Goal: Task Accomplishment & Management: Complete application form

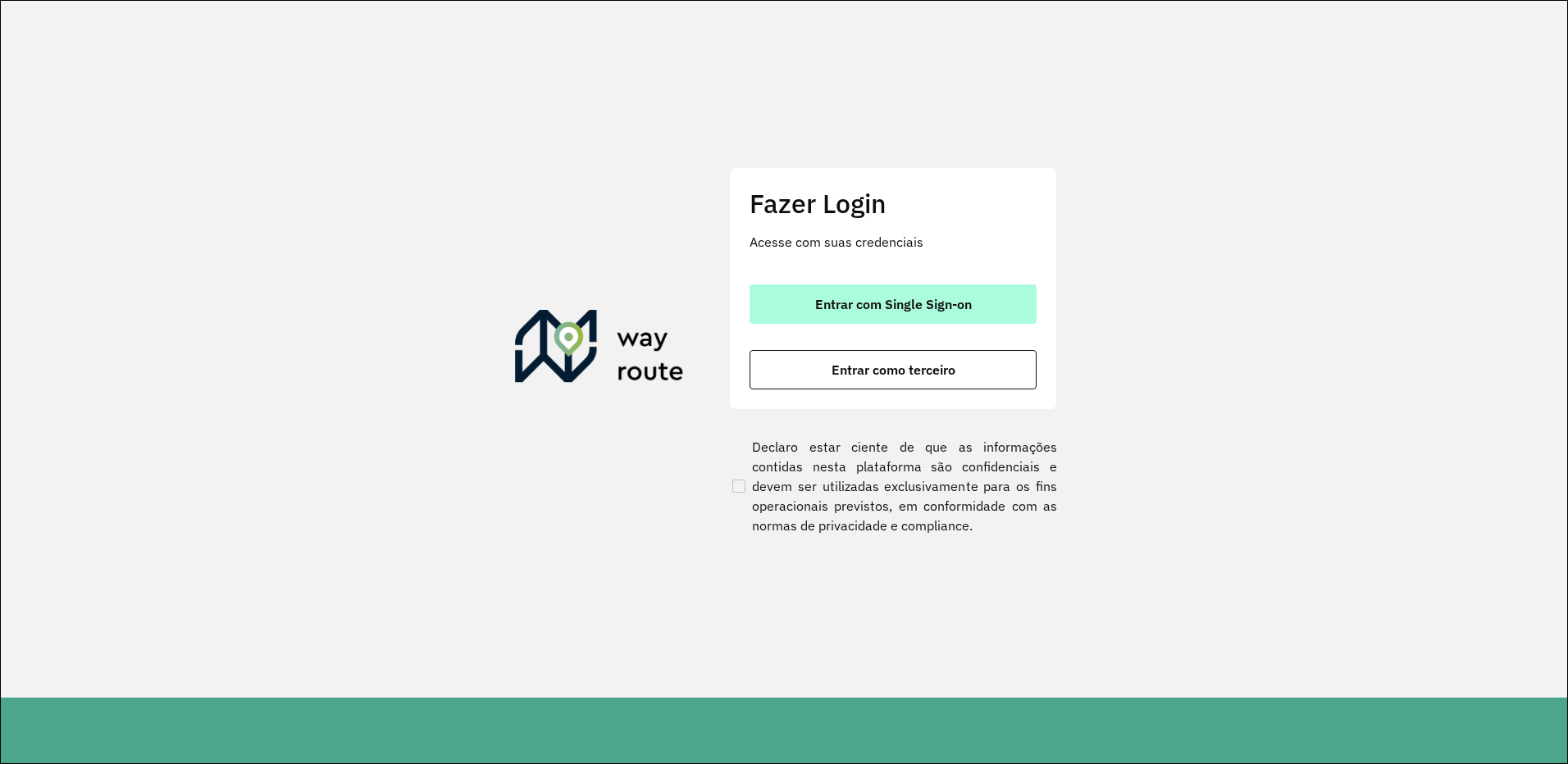
click at [947, 293] on button "Entrar com Single Sign-on" at bounding box center [892, 303] width 287 height 39
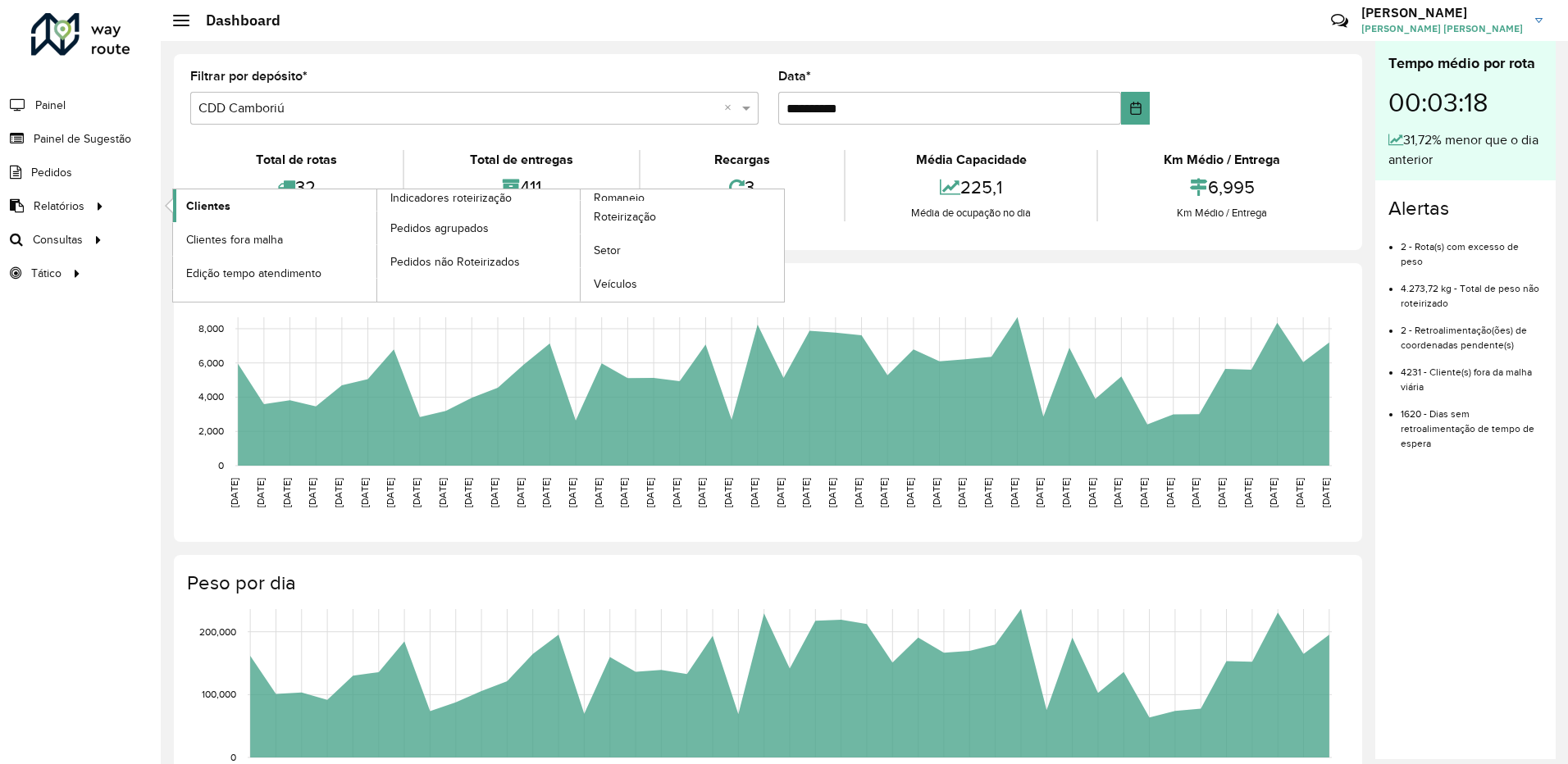
click at [198, 200] on span "Clientes" at bounding box center [208, 206] width 44 height 17
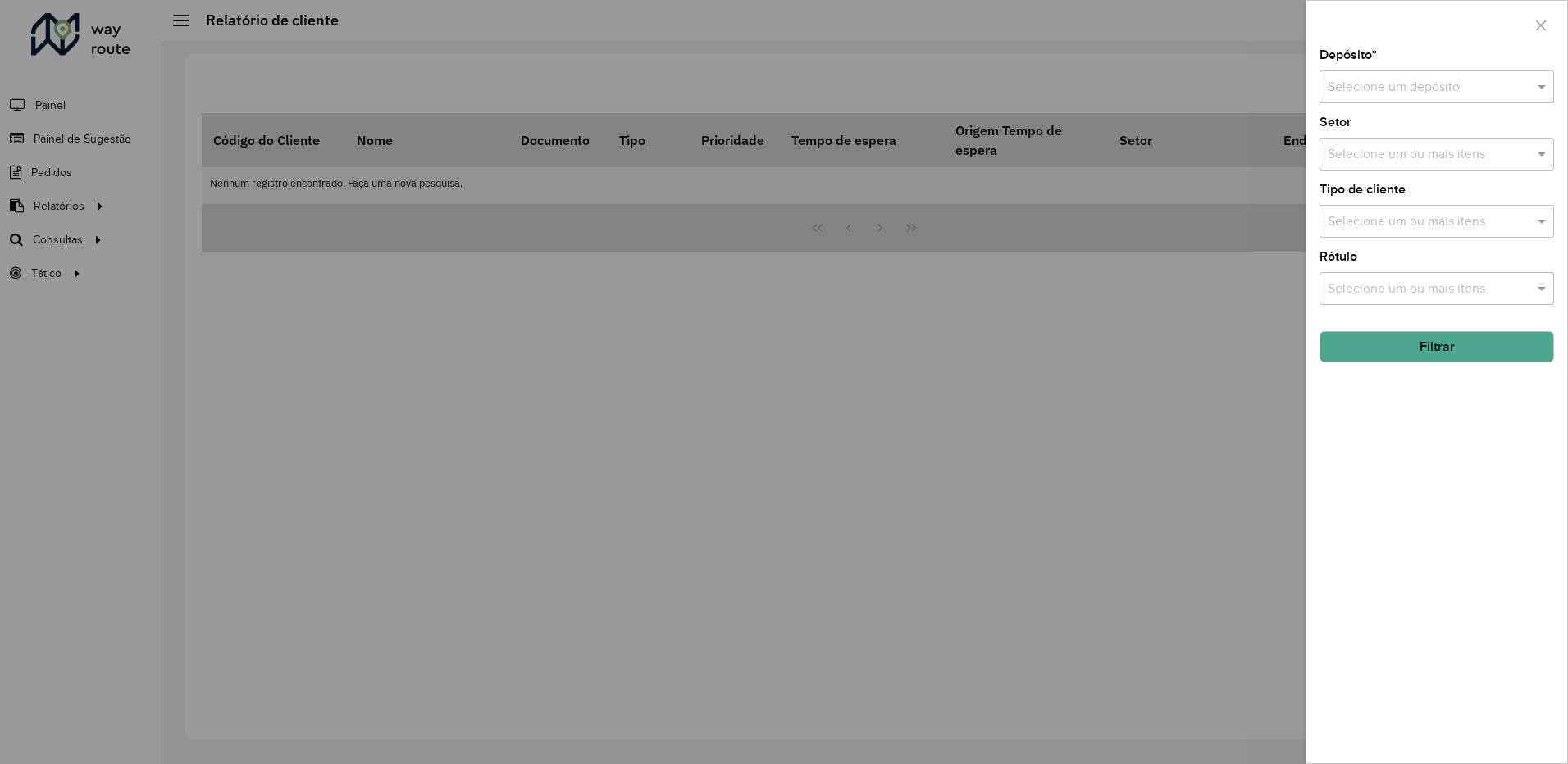
click at [1406, 81] on input "text" at bounding box center [1420, 88] width 185 height 20
click at [1377, 160] on span "CDD Camboriú" at bounding box center [1370, 161] width 86 height 14
click at [1467, 358] on button "Filtrar" at bounding box center [1437, 346] width 234 height 31
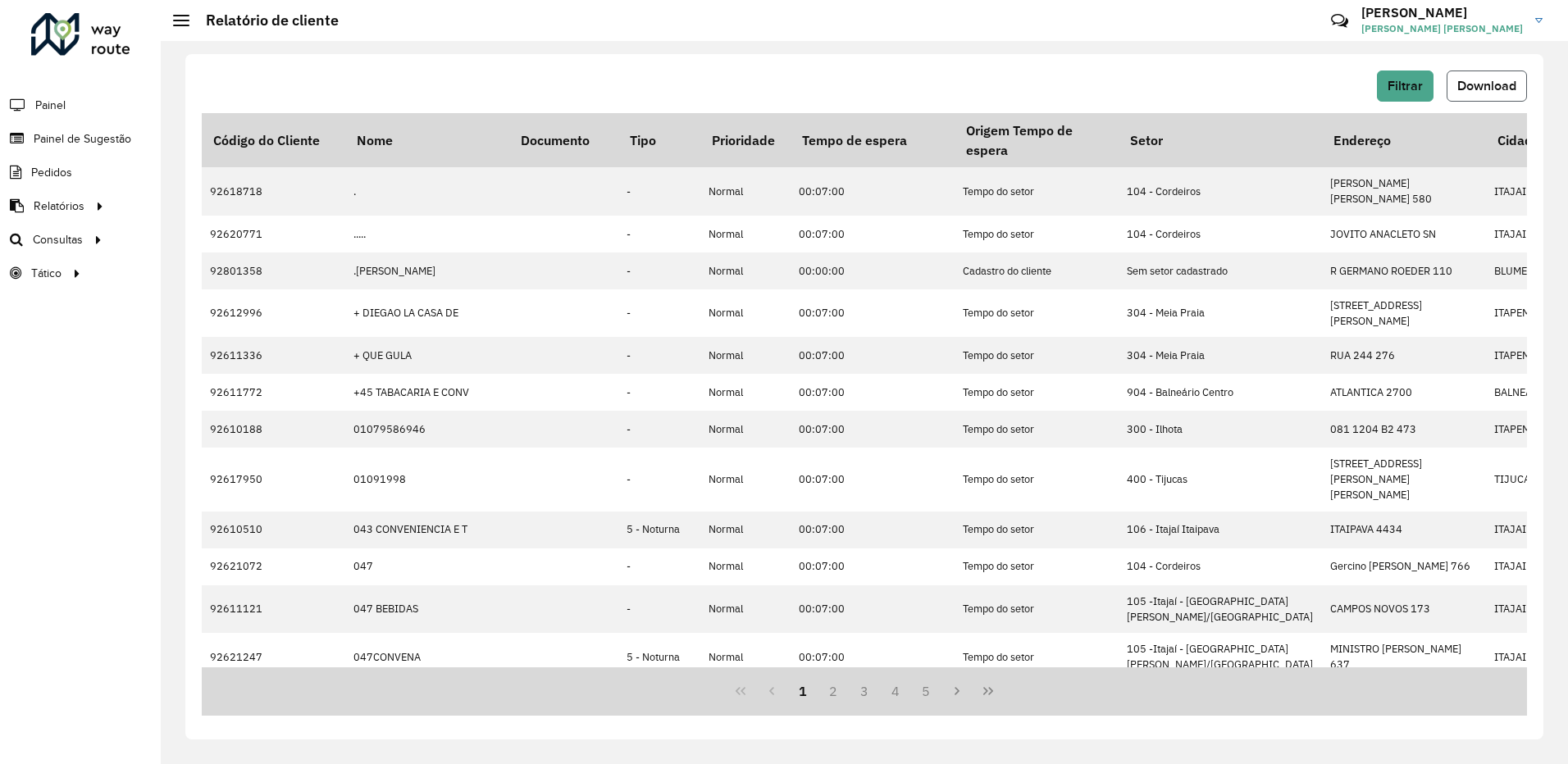
click at [1496, 76] on button "Download" at bounding box center [1487, 86] width 81 height 31
click at [96, 140] on span "Painel de Sugestão" at bounding box center [84, 139] width 102 height 17
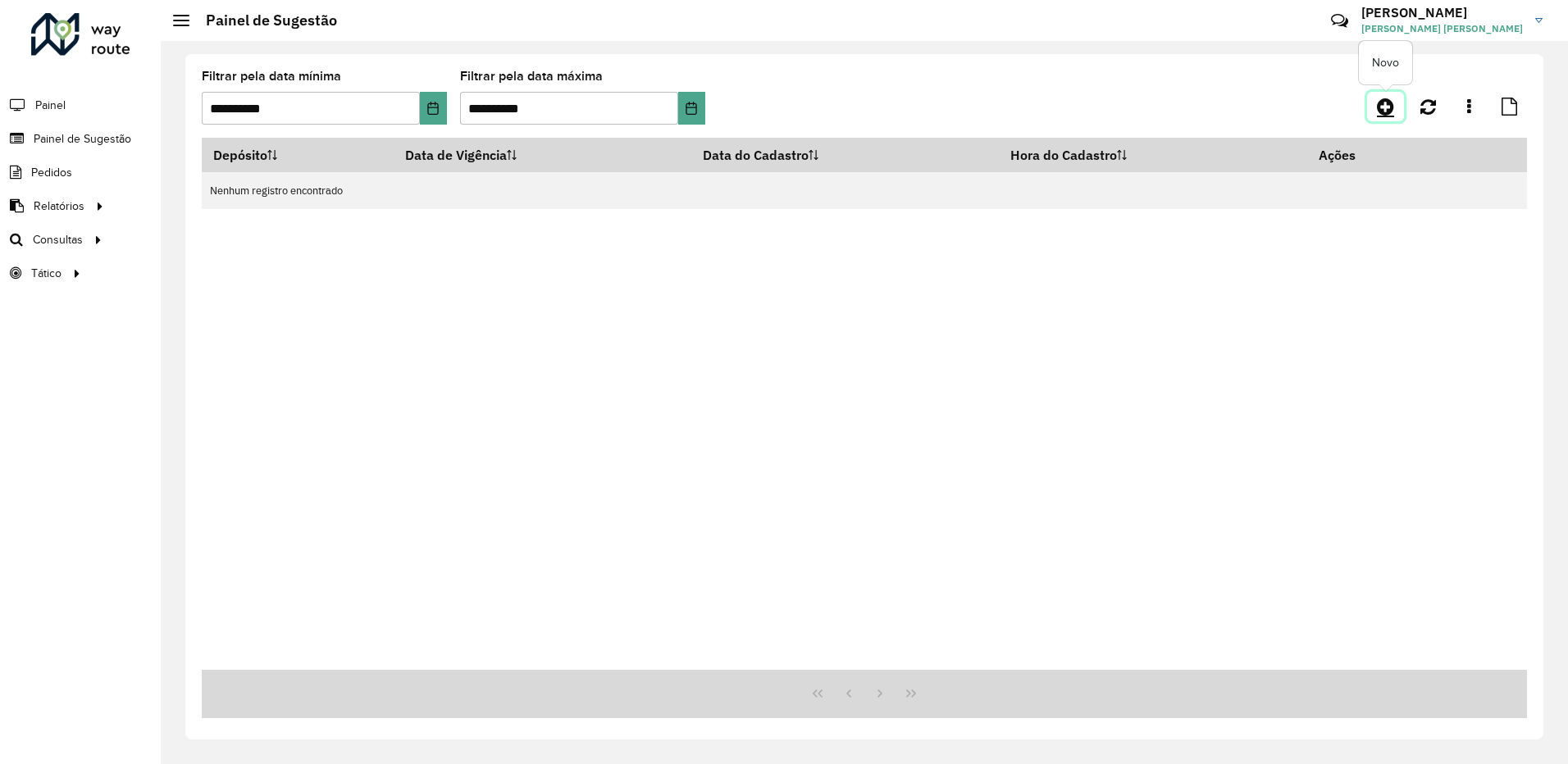
click at [1379, 110] on icon at bounding box center [1385, 106] width 17 height 20
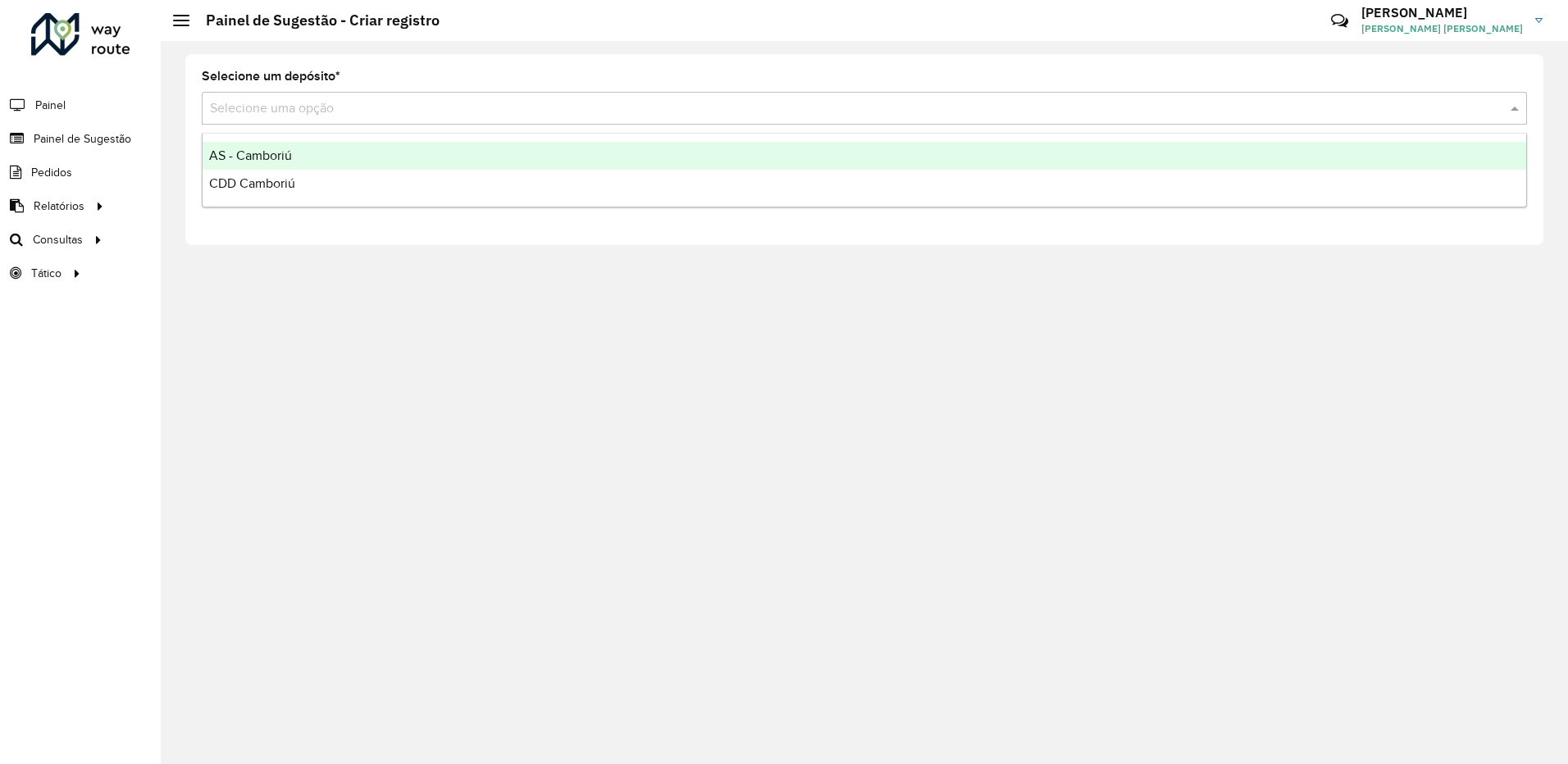
click at [360, 106] on input "text" at bounding box center [847, 109] width 1276 height 20
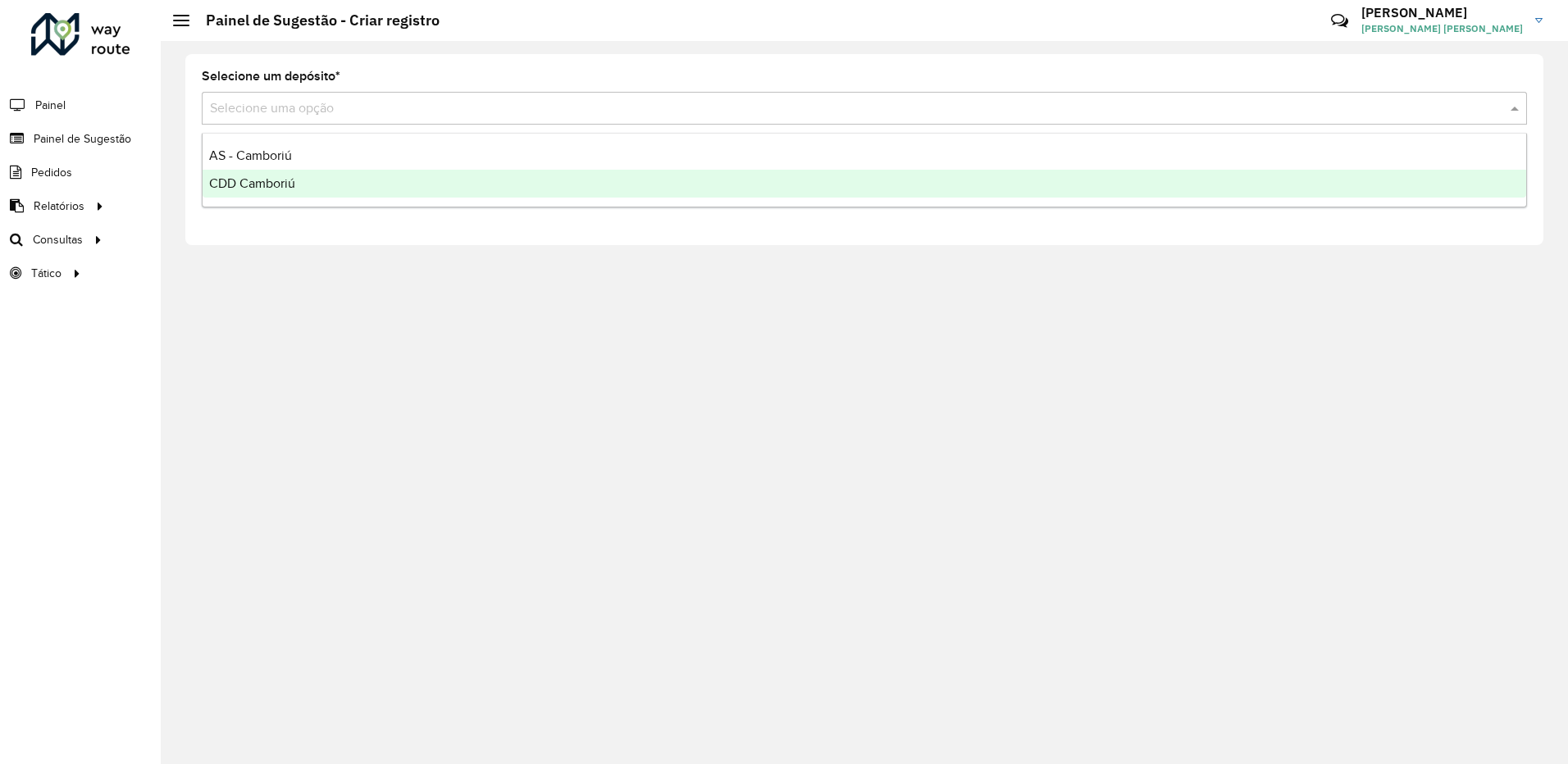
click at [235, 192] on div "CDD Camboriú" at bounding box center [865, 184] width 1324 height 28
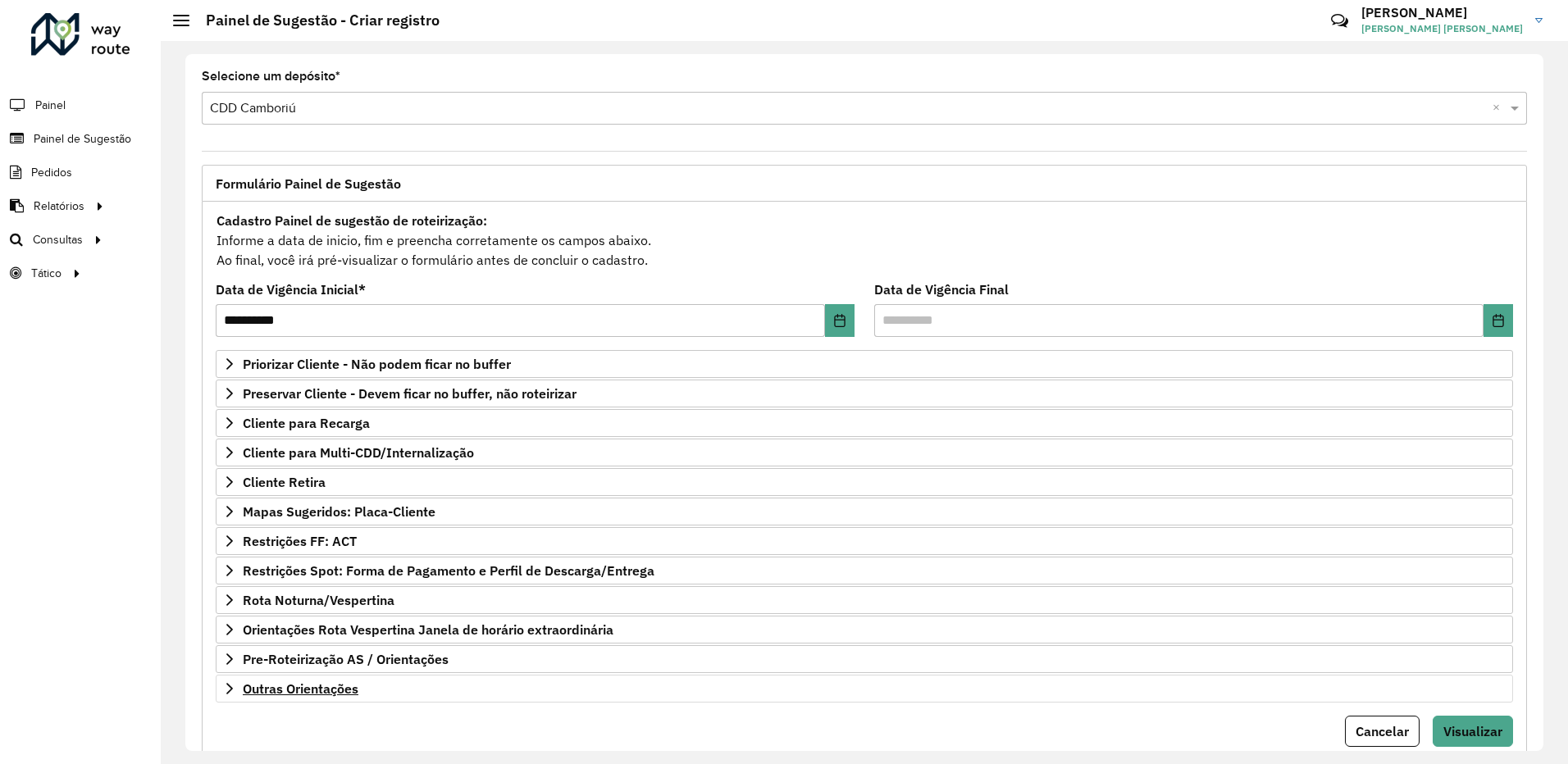
scroll to position [53, 0]
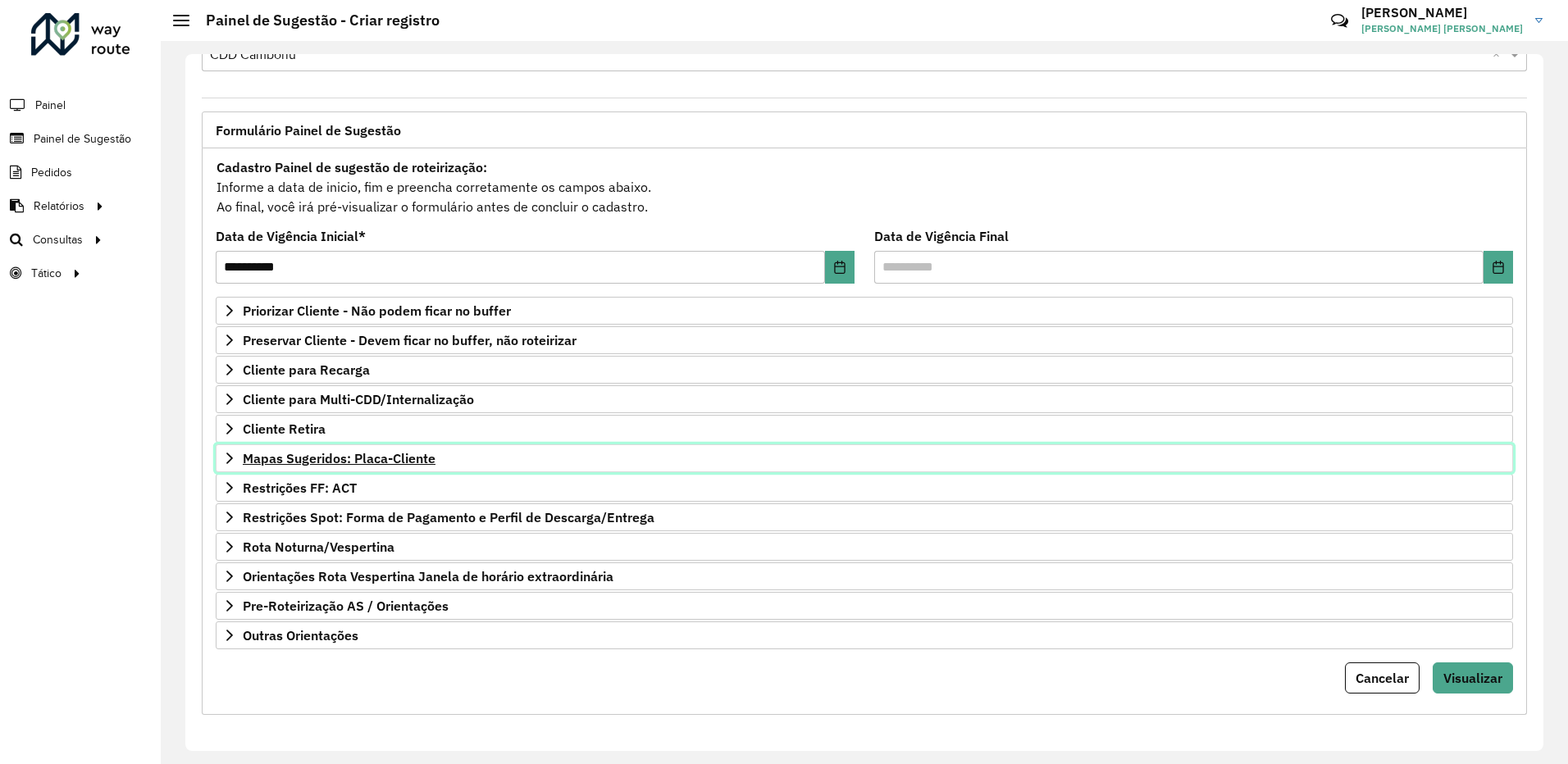
click at [397, 449] on link "Mapas Sugeridos: Placa-Cliente" at bounding box center [864, 459] width 1297 height 28
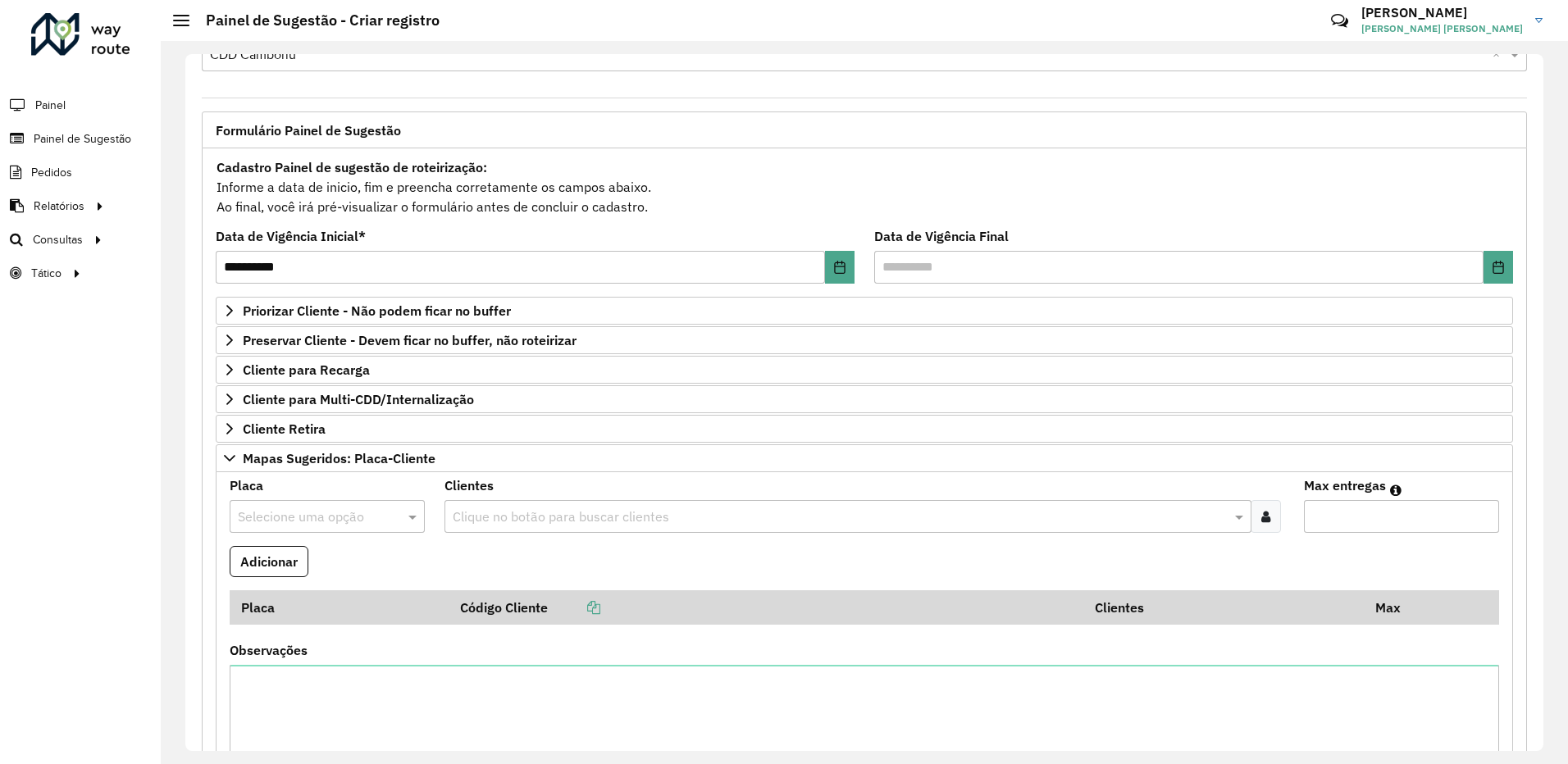
click at [290, 515] on input "text" at bounding box center [311, 518] width 146 height 20
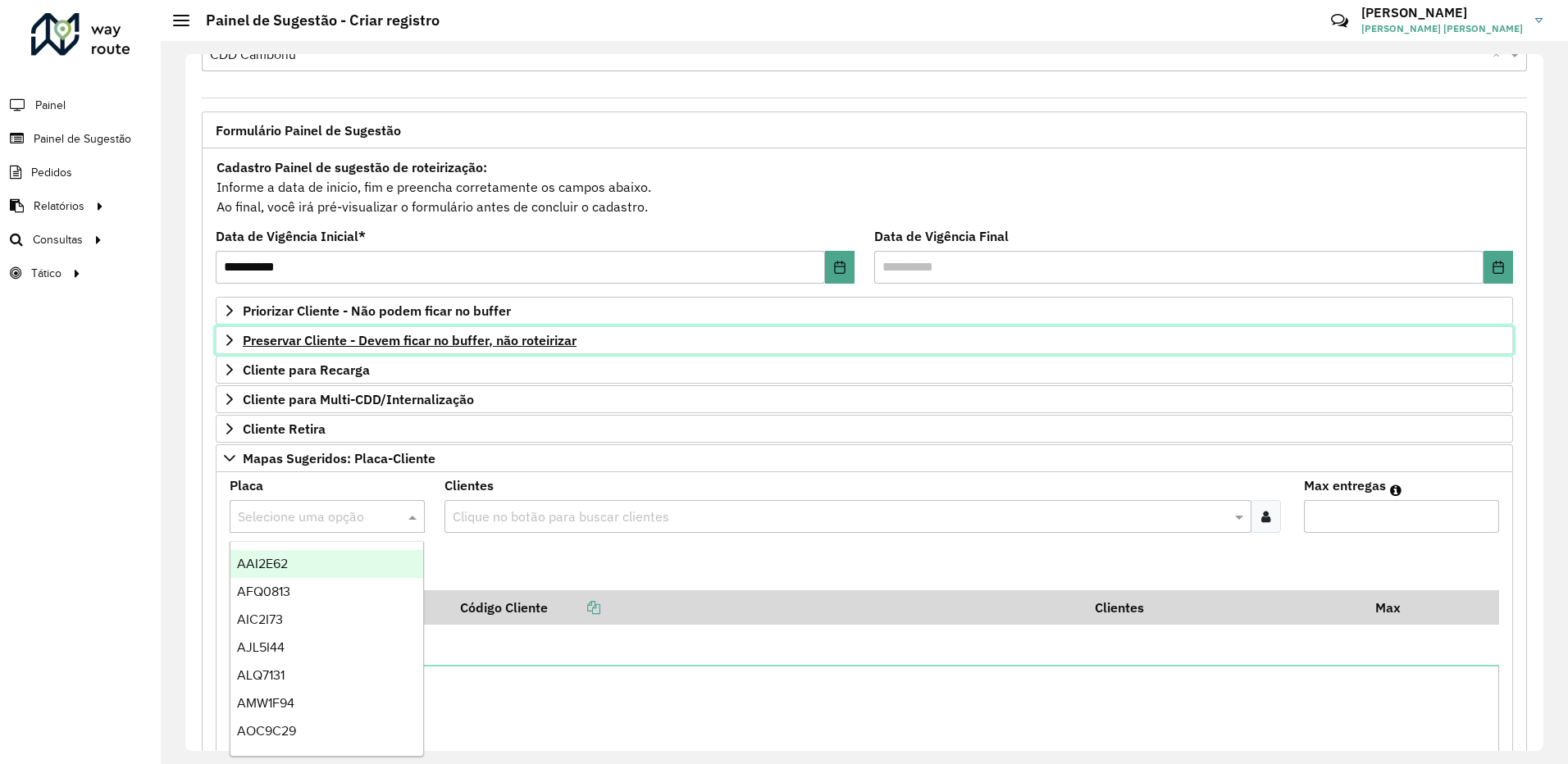
click at [386, 344] on span "Preservar Cliente - Devem ficar no buffer, não roteirizar" at bounding box center [409, 340] width 333 height 13
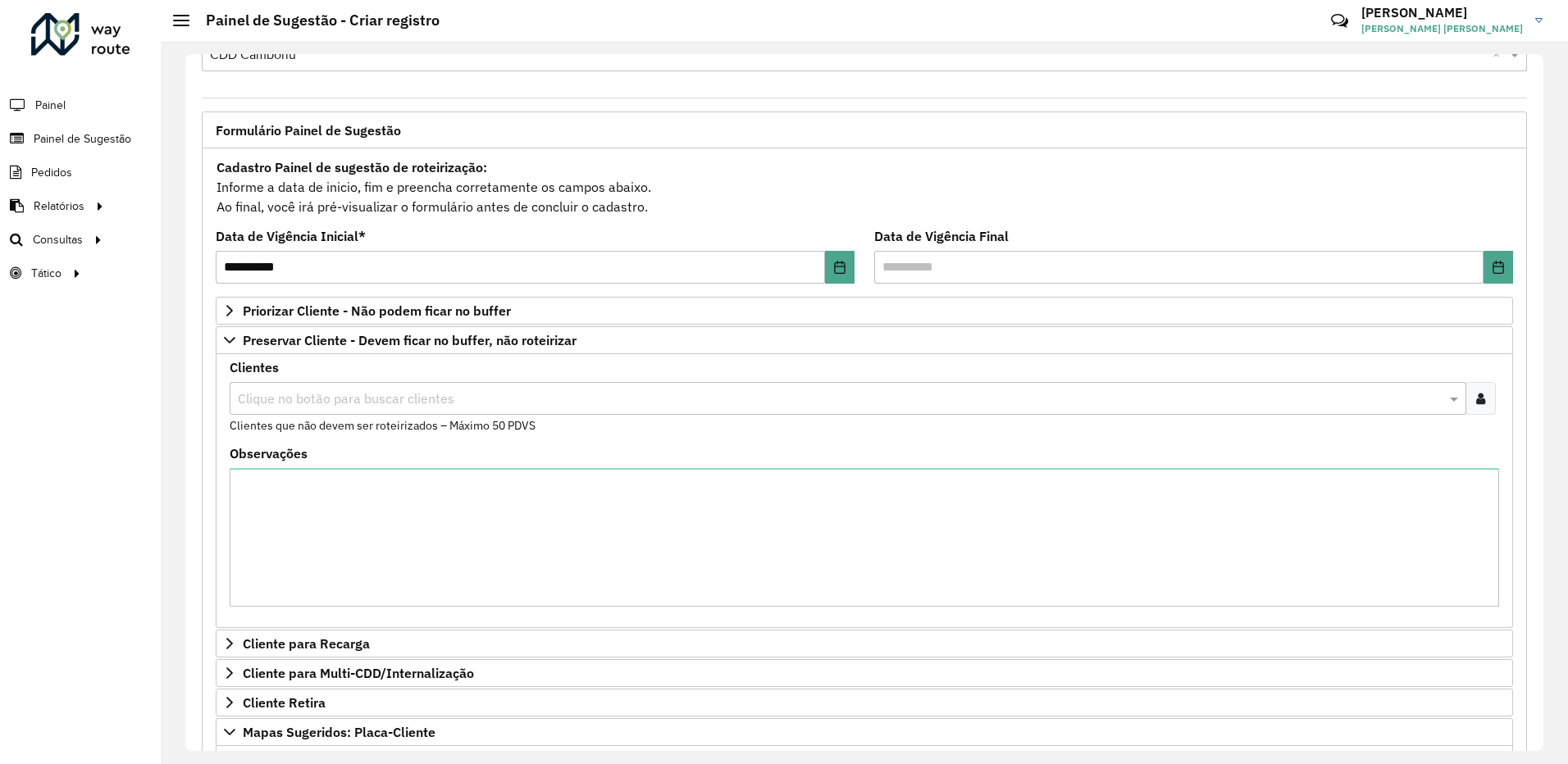
click at [302, 402] on input "text" at bounding box center [840, 399] width 1212 height 20
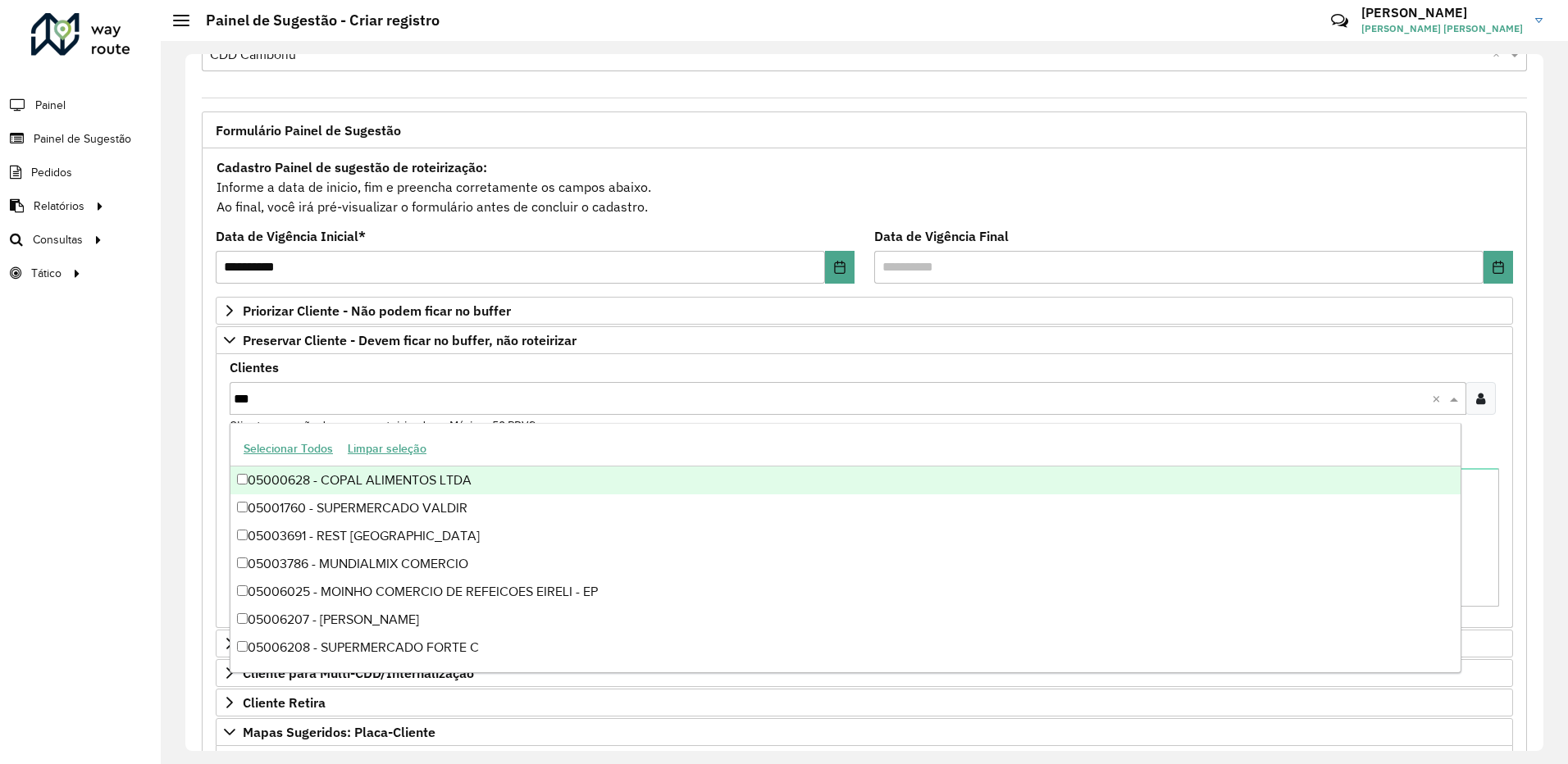
type input "****"
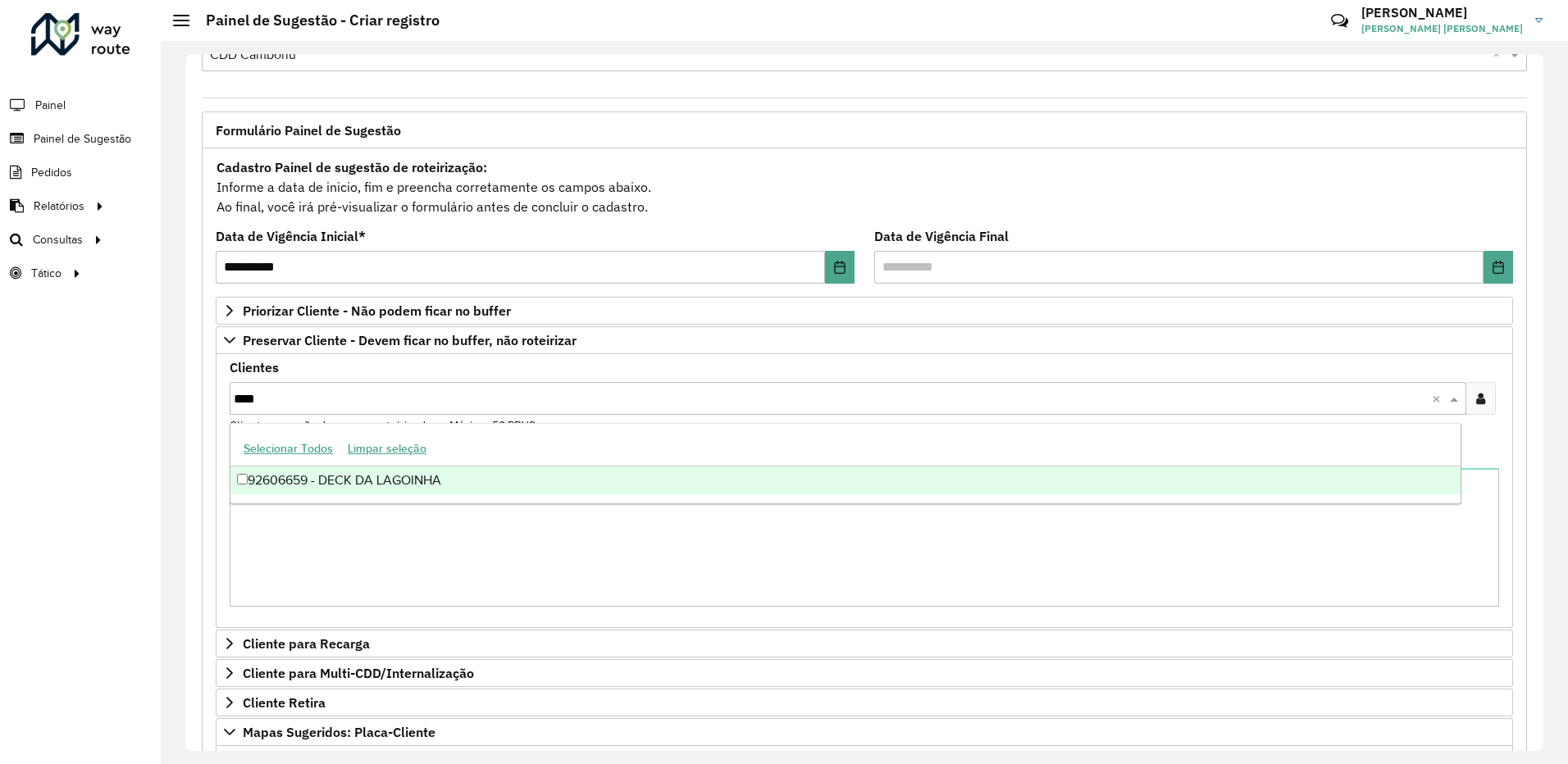
click at [328, 483] on div "92606659 - DECK DA LAGOINHA" at bounding box center [845, 481] width 1230 height 28
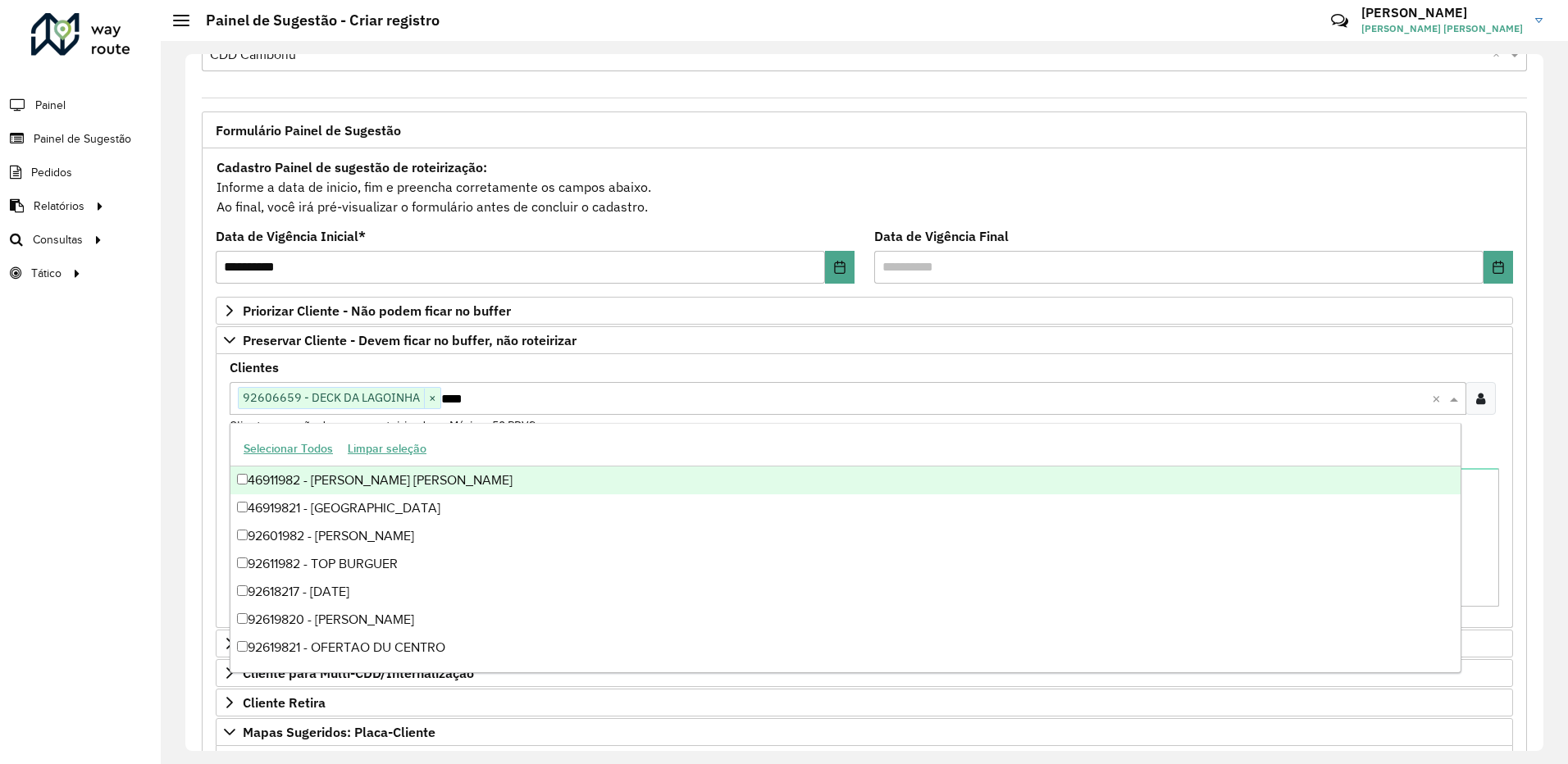
type input "*****"
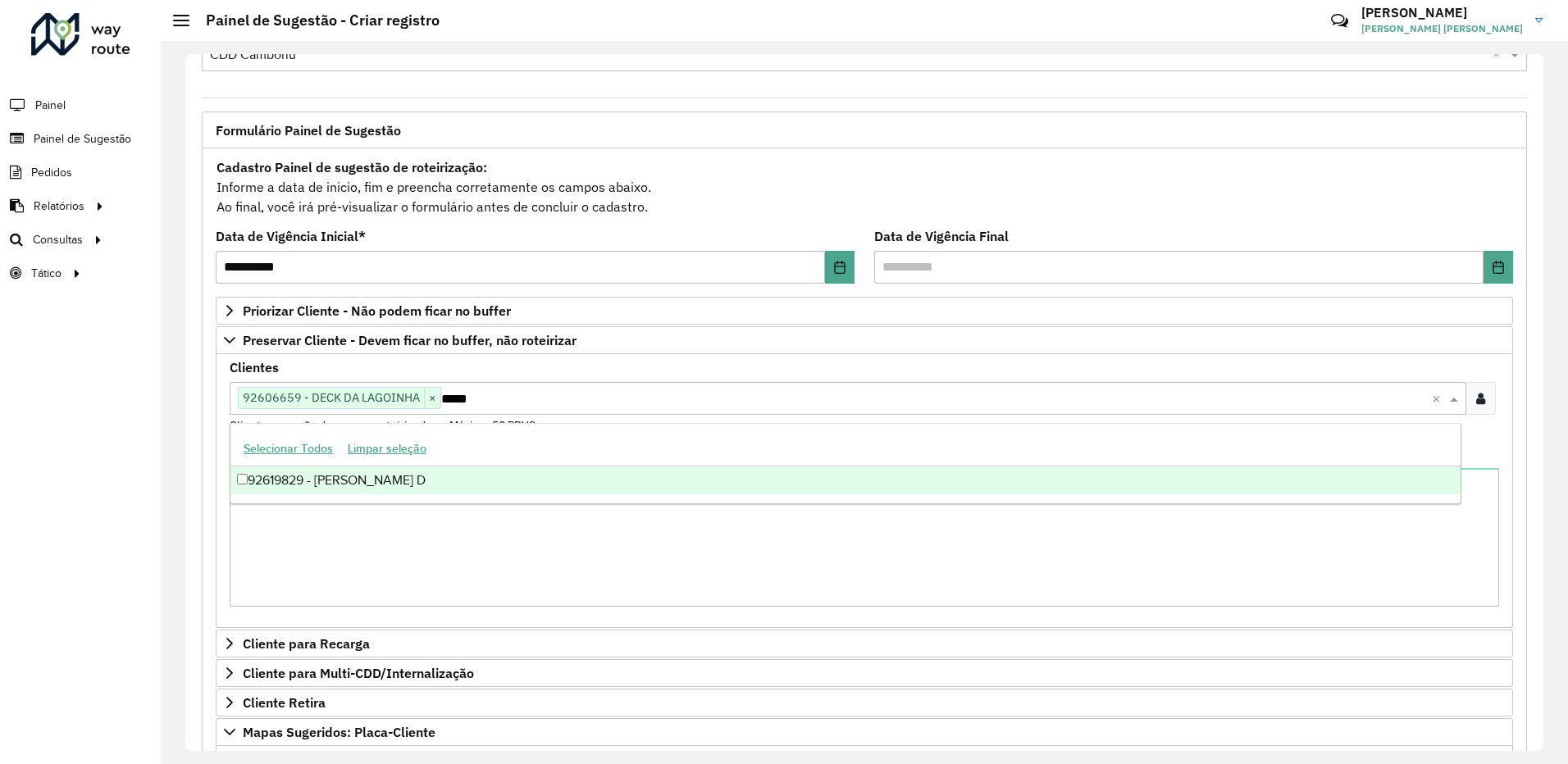
click at [328, 483] on div "92619829 - [PERSON_NAME] D" at bounding box center [845, 481] width 1230 height 28
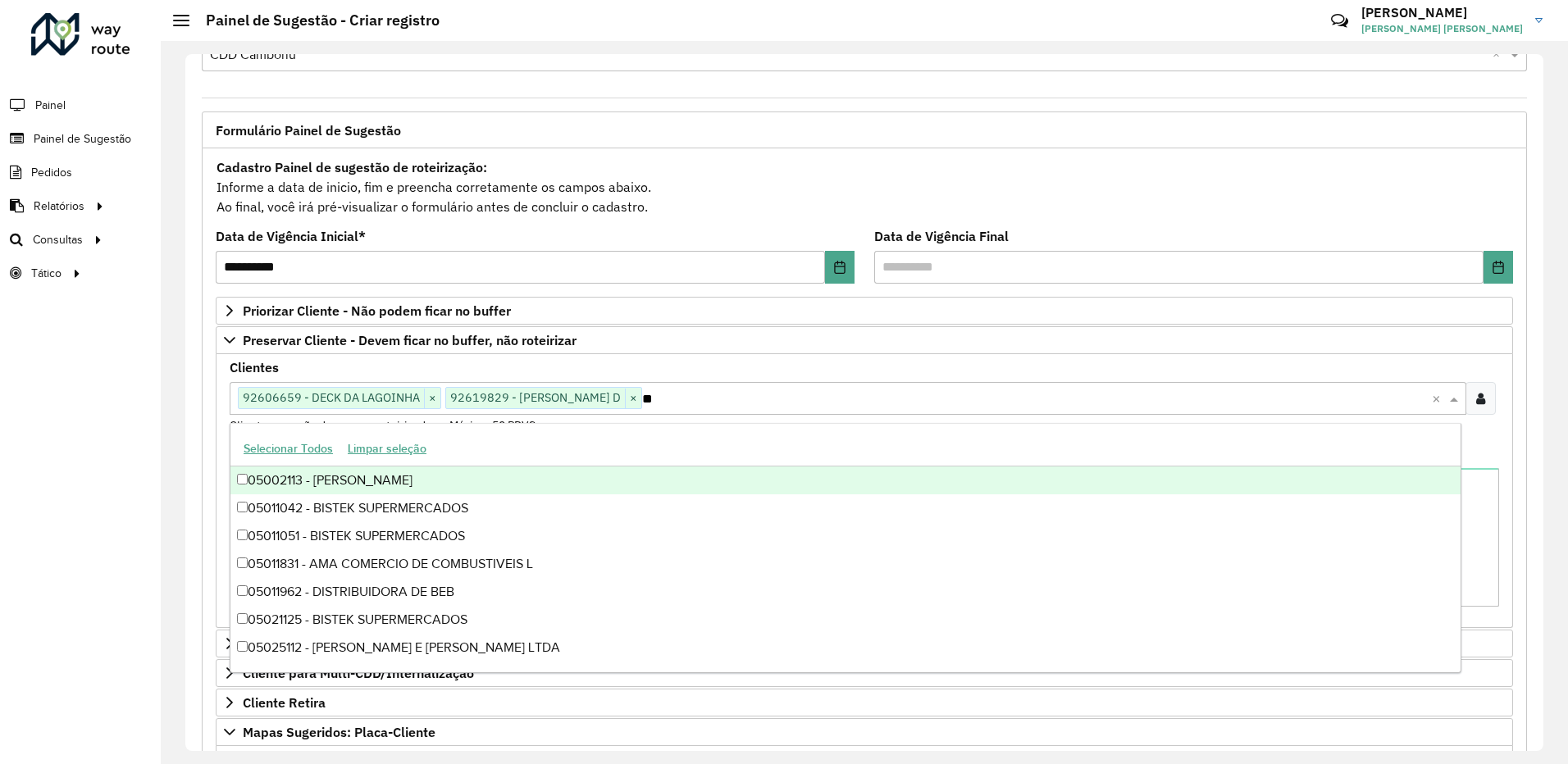
type input "*"
type input "*****"
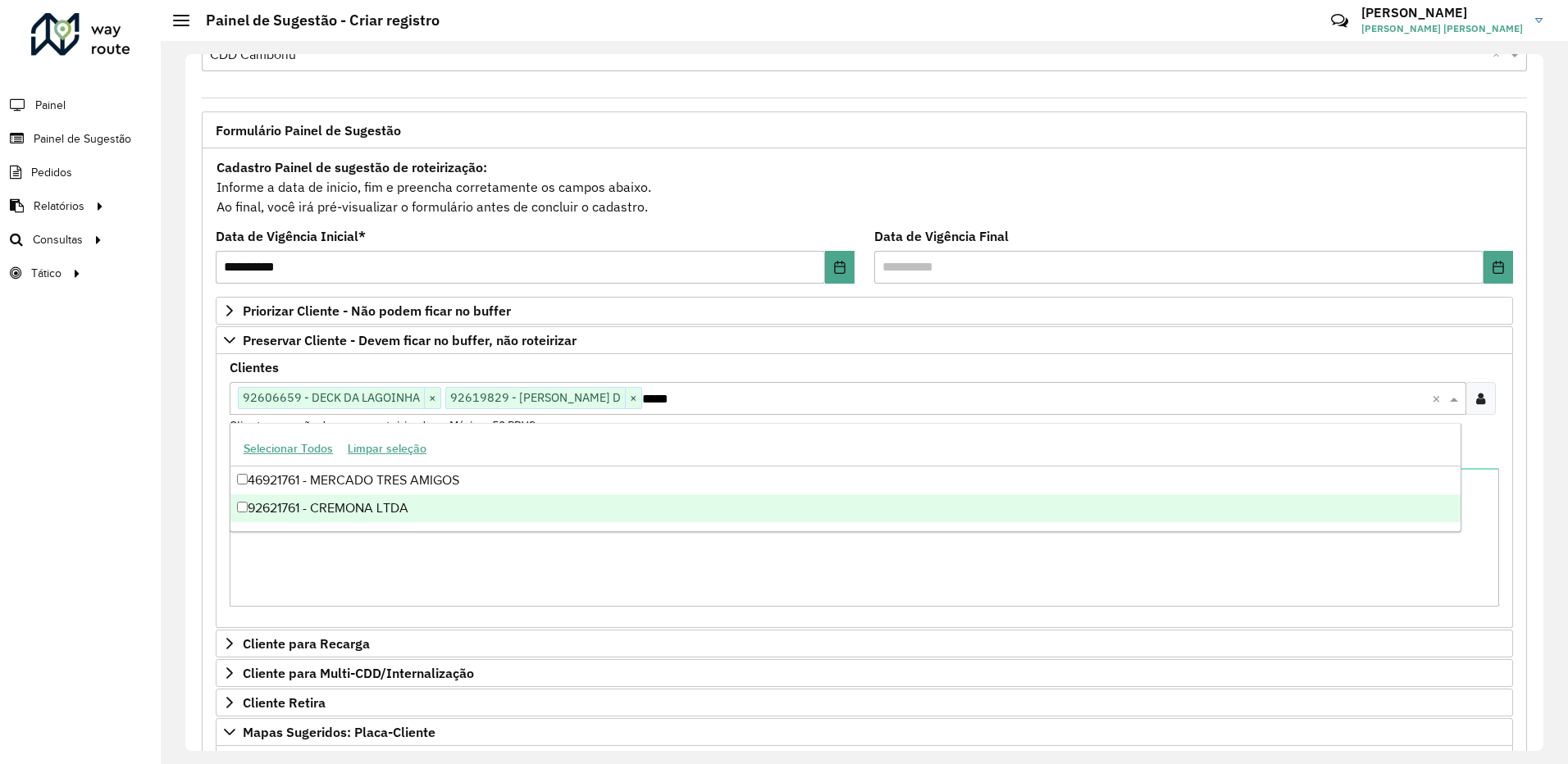
click at [313, 505] on div "92621761 - CREMONA LTDA" at bounding box center [845, 509] width 1230 height 28
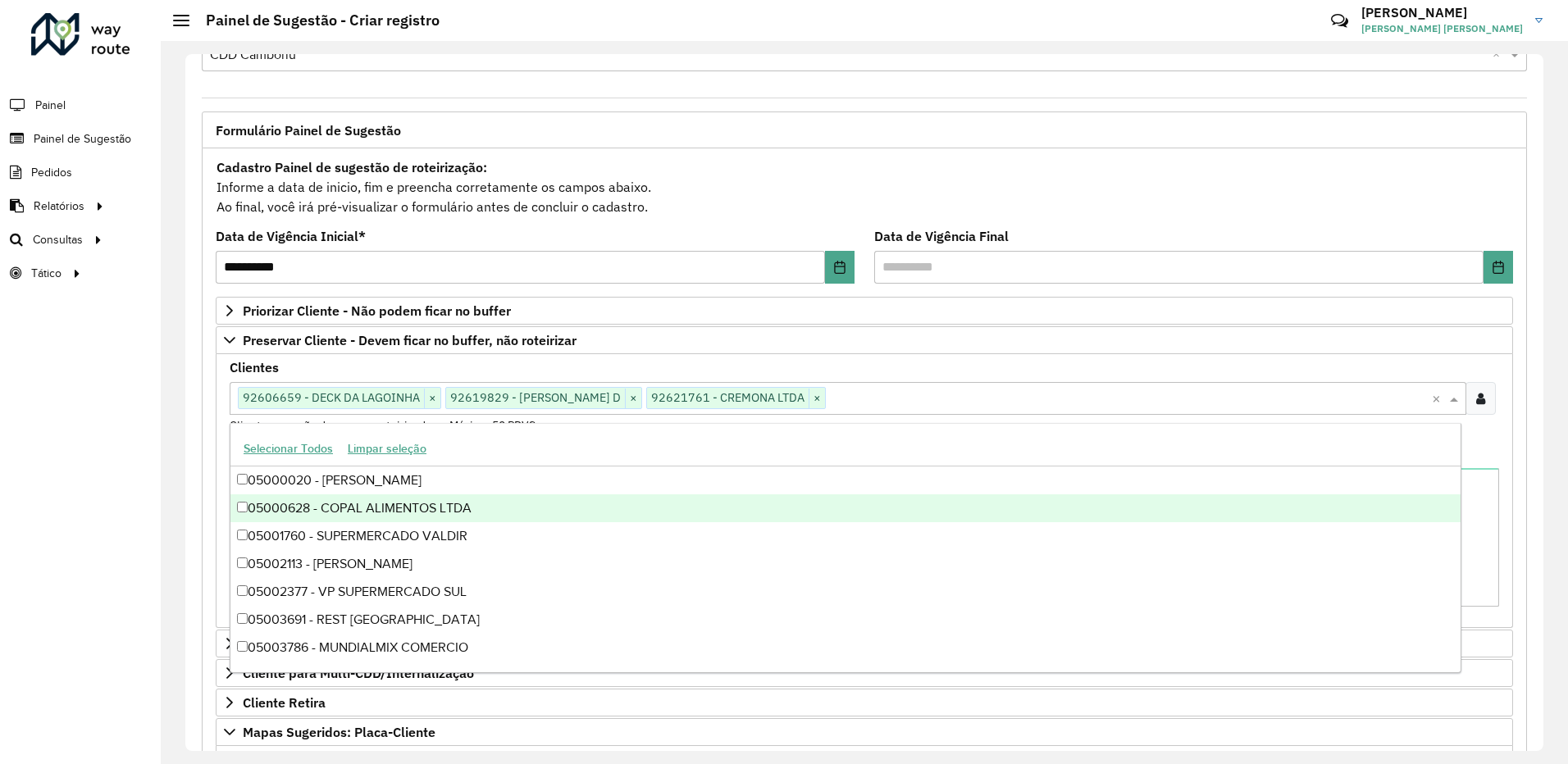
click at [82, 473] on div "Roteirizador AmbevTech Painel Painel de Sugestão Pedidos Relatórios Clientes Cl…" at bounding box center [80, 382] width 160 height 764
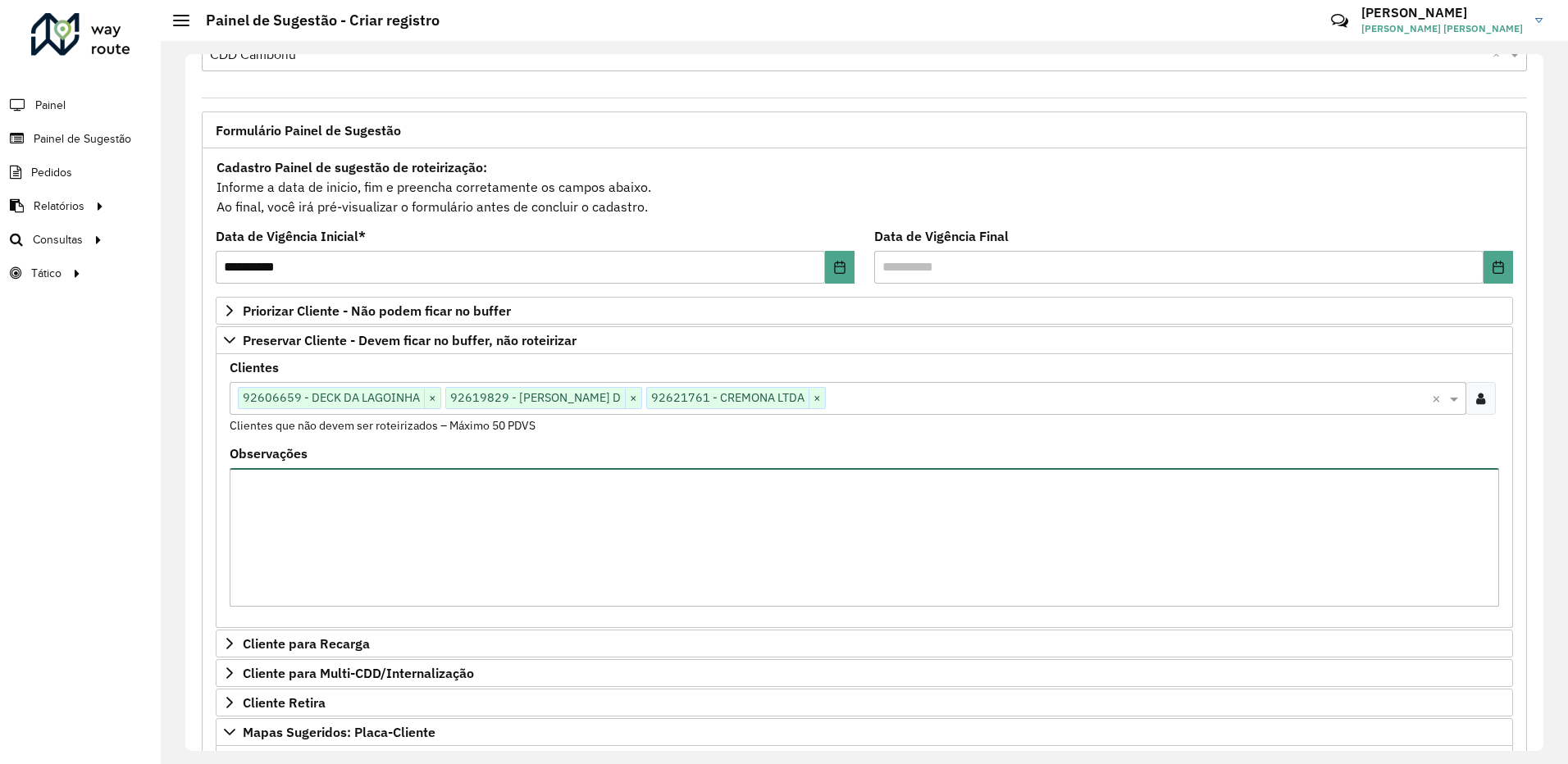
click at [433, 474] on textarea "Observações" at bounding box center [864, 537] width 1270 height 139
type textarea "**********"
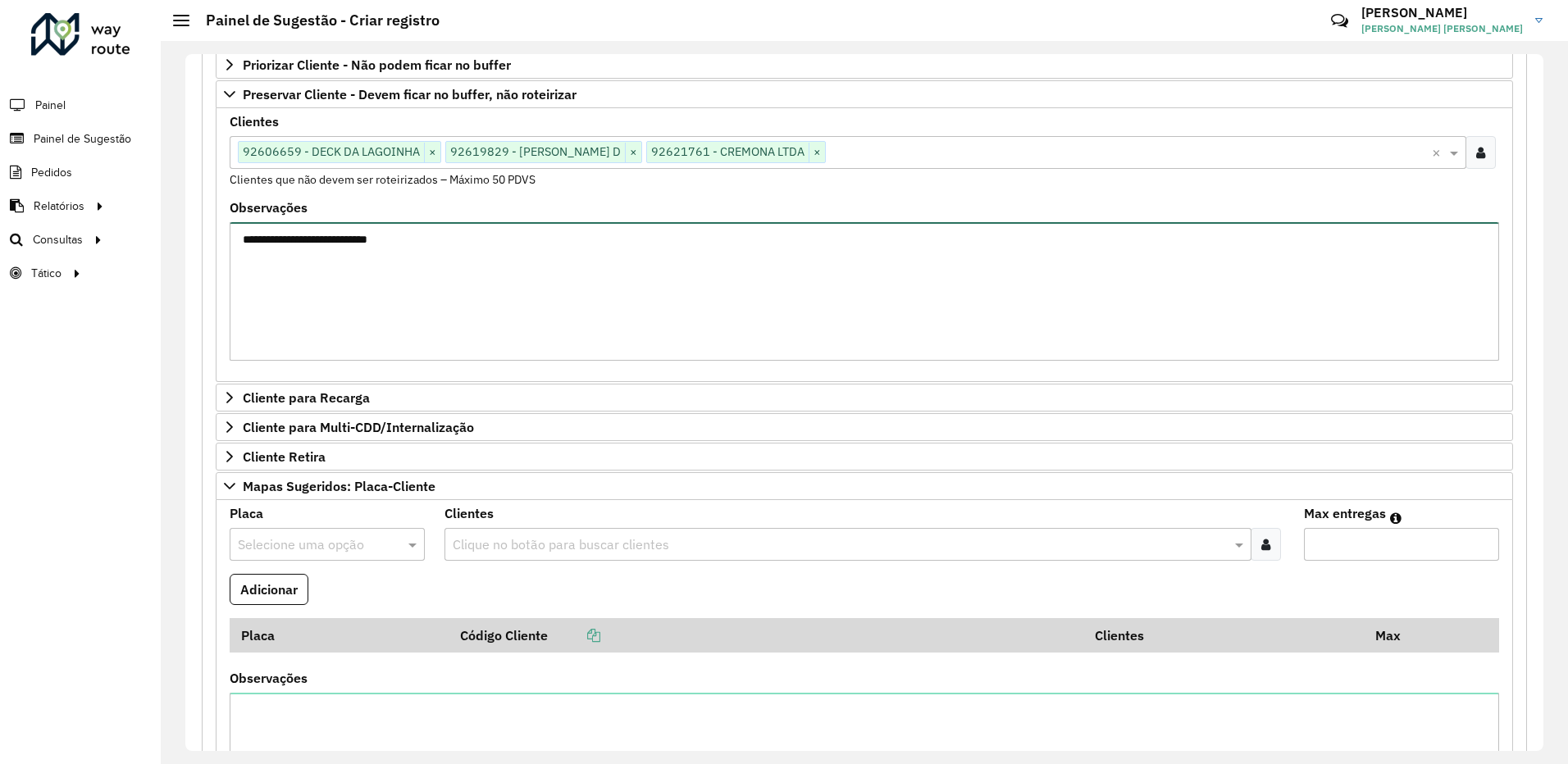
scroll to position [680, 0]
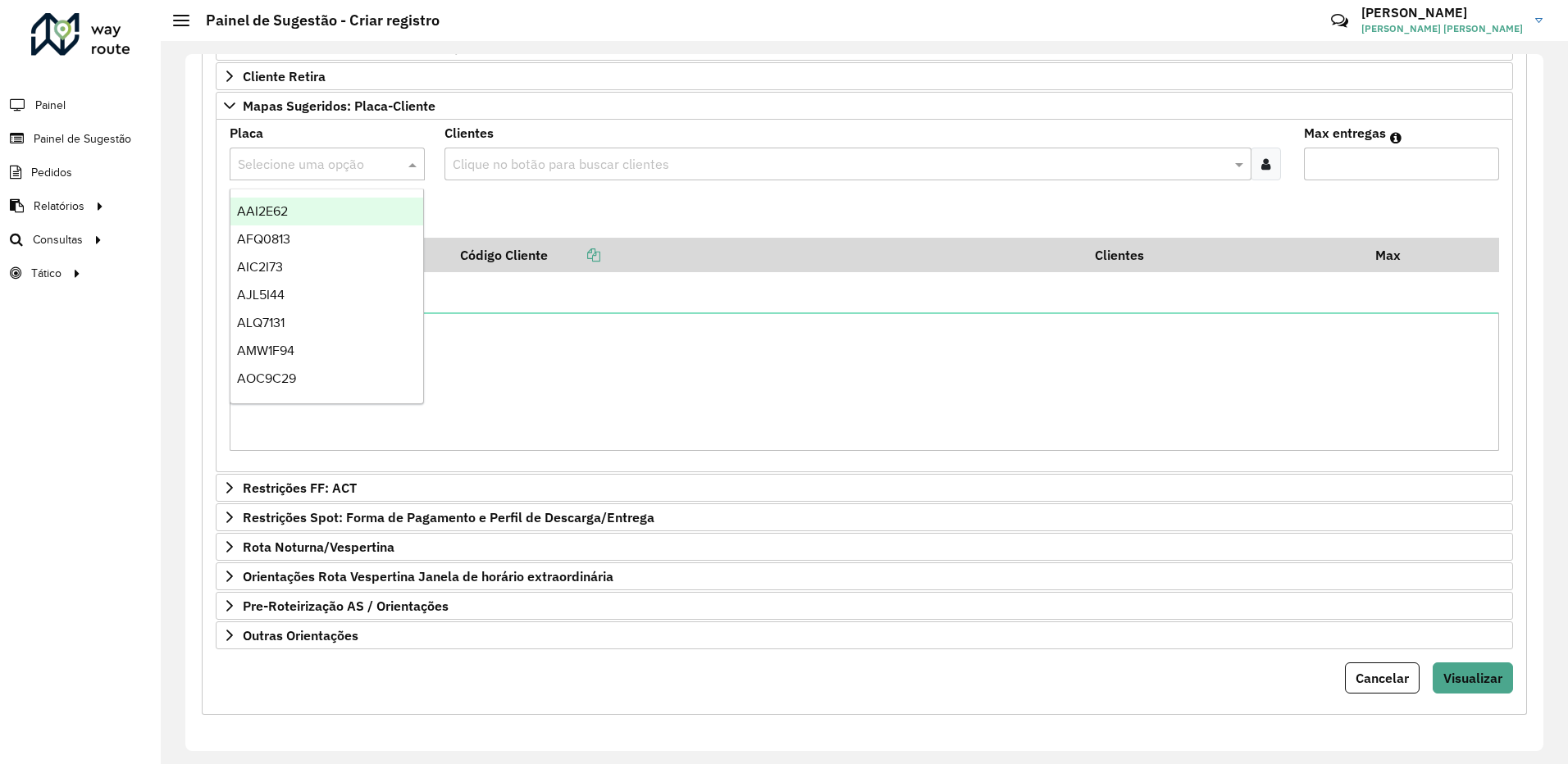
click at [285, 161] on input "text" at bounding box center [311, 165] width 146 height 20
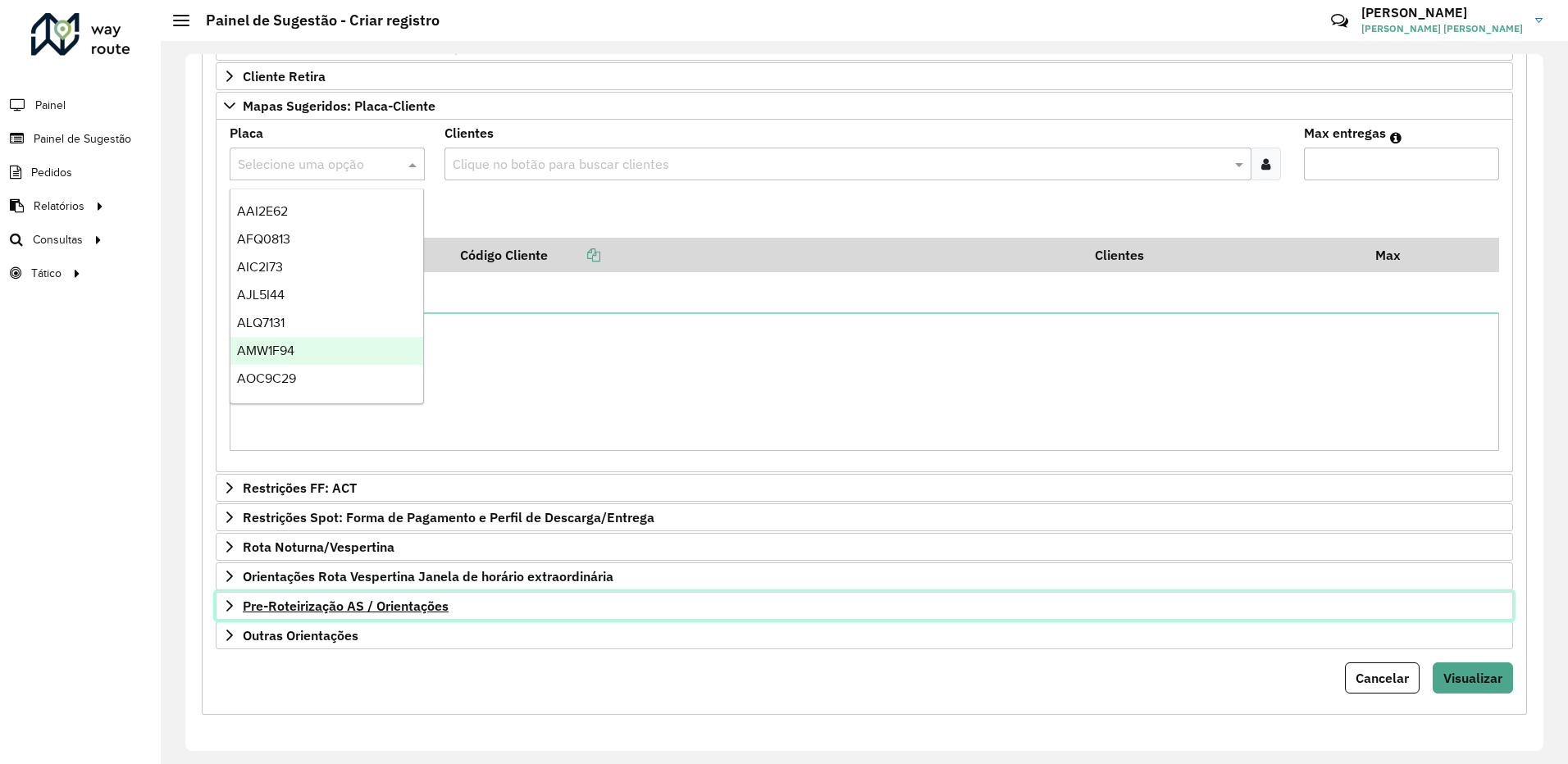
click at [368, 603] on span "Pre-Roteirização AS / Orientações" at bounding box center [346, 606] width 206 height 13
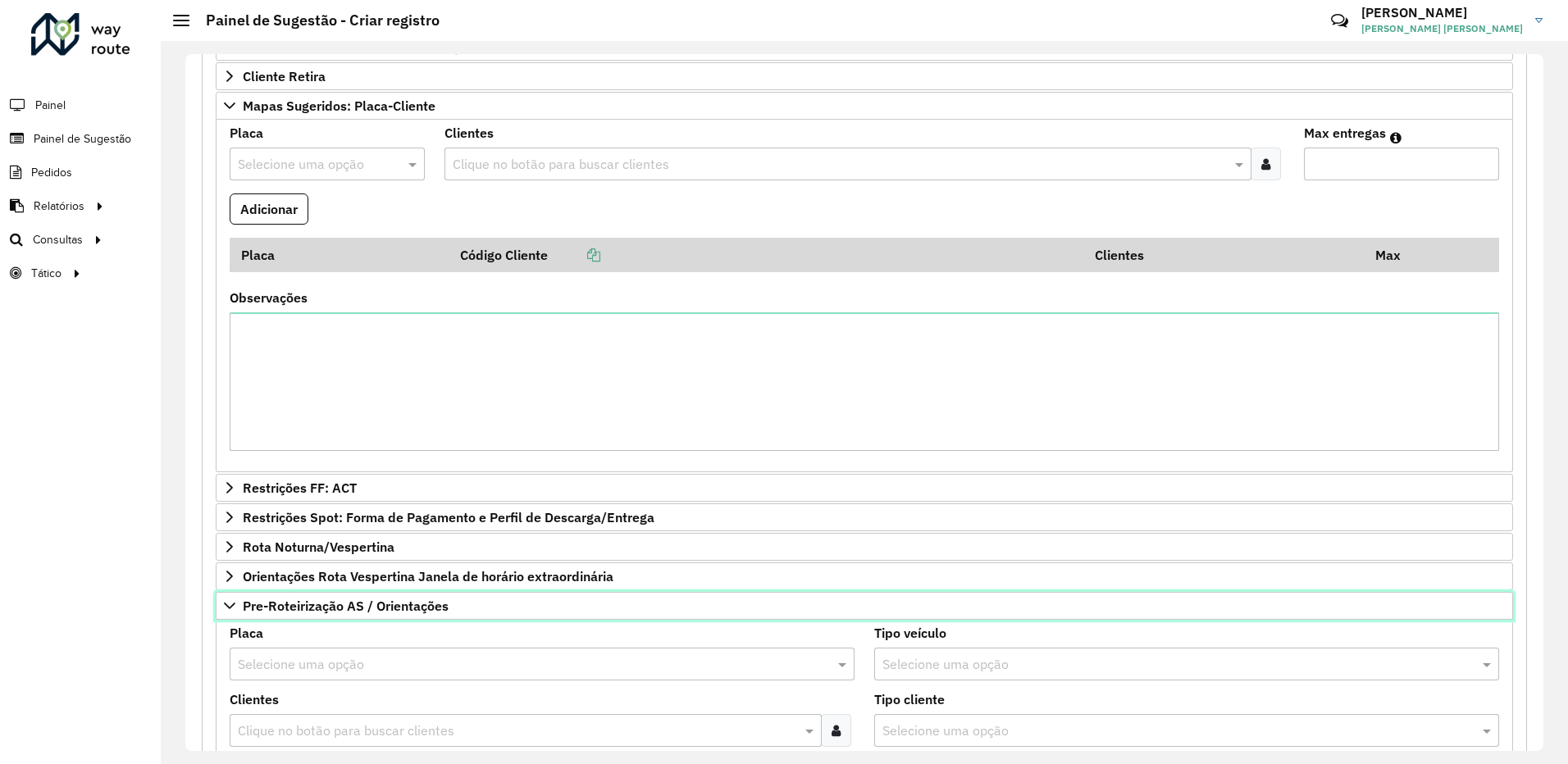
scroll to position [926, 0]
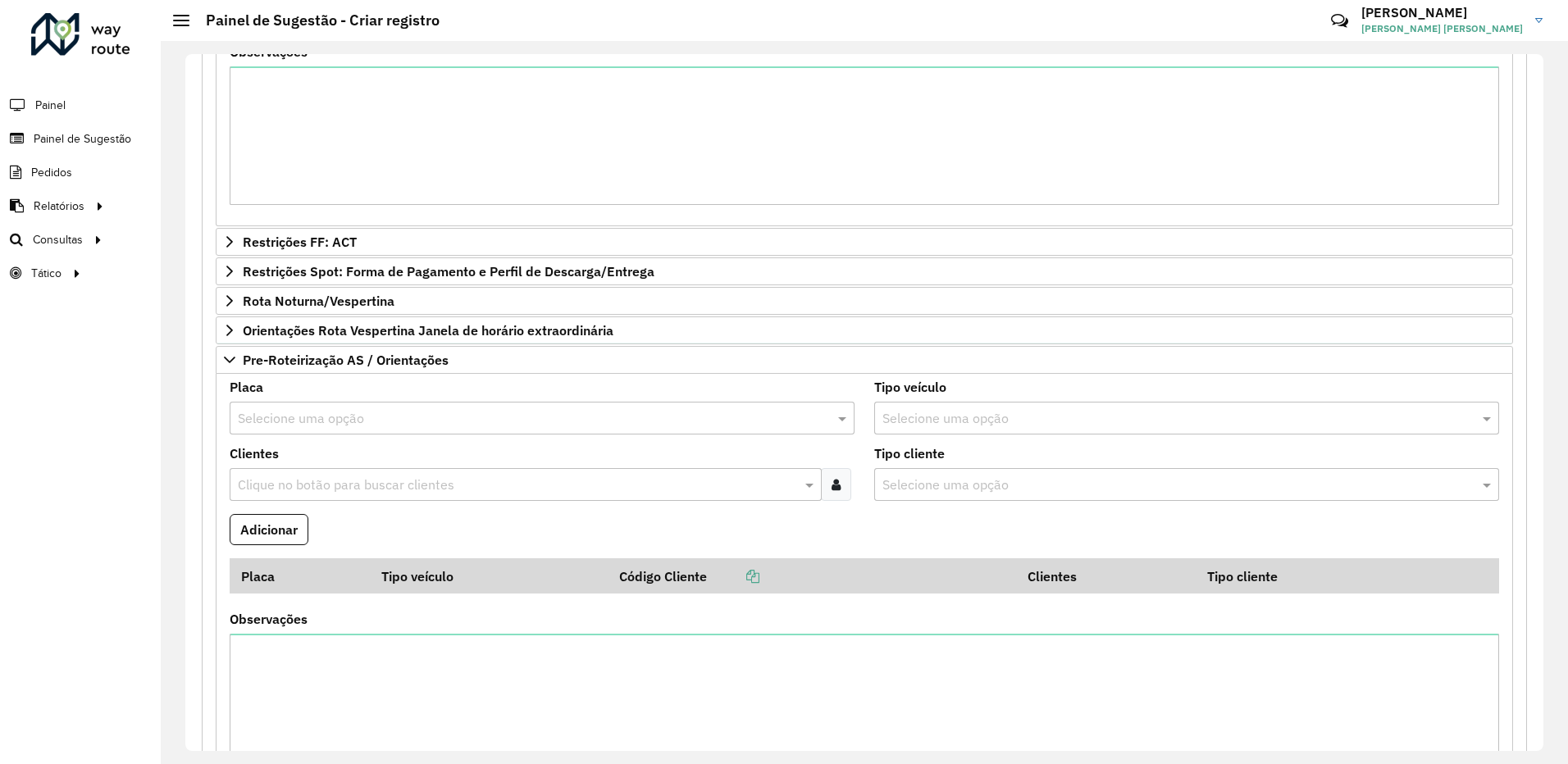
click at [377, 420] on input "text" at bounding box center [525, 419] width 575 height 20
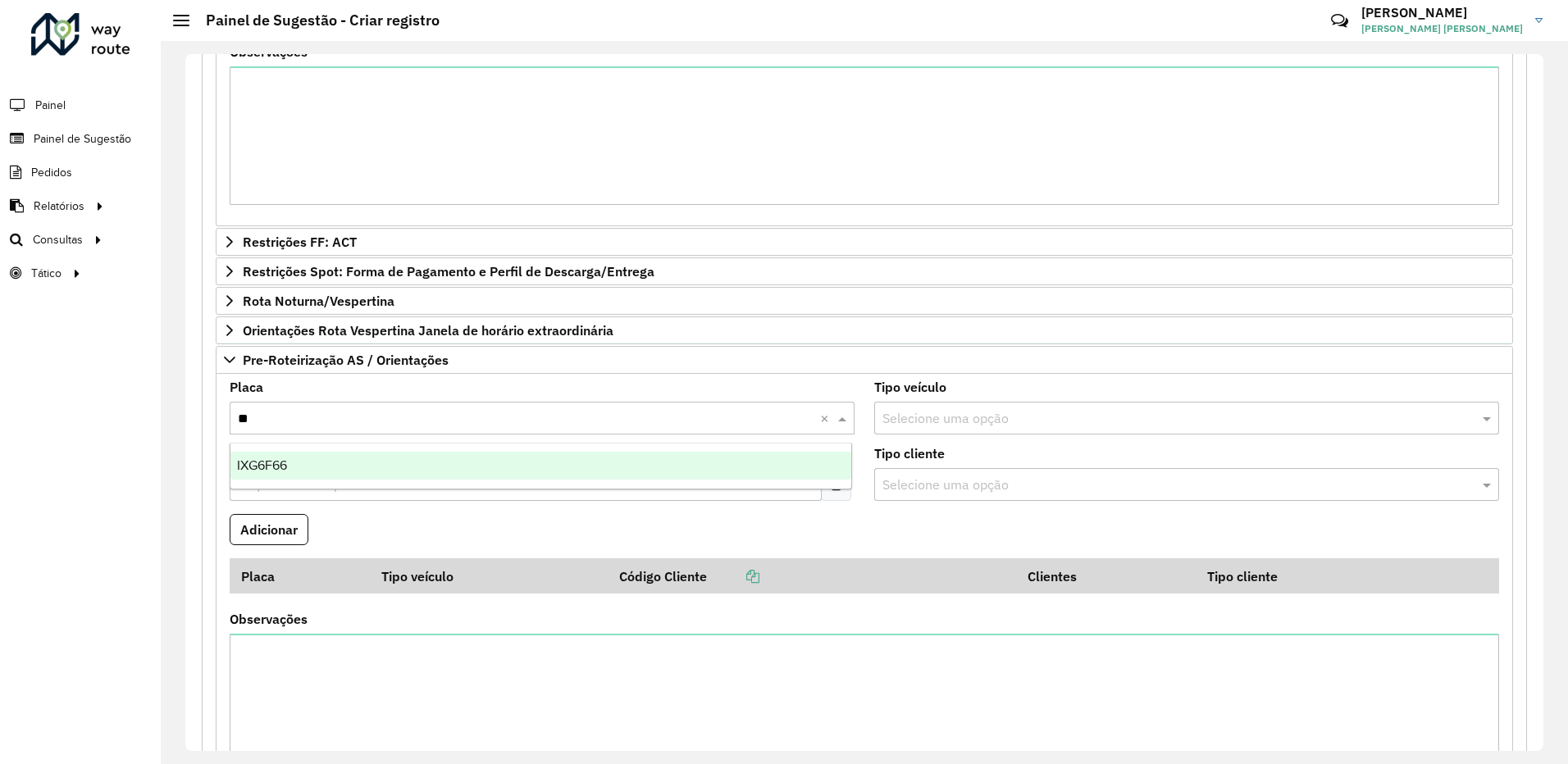
type input "***"
click at [377, 467] on div "IXG6F66" at bounding box center [540, 466] width 621 height 28
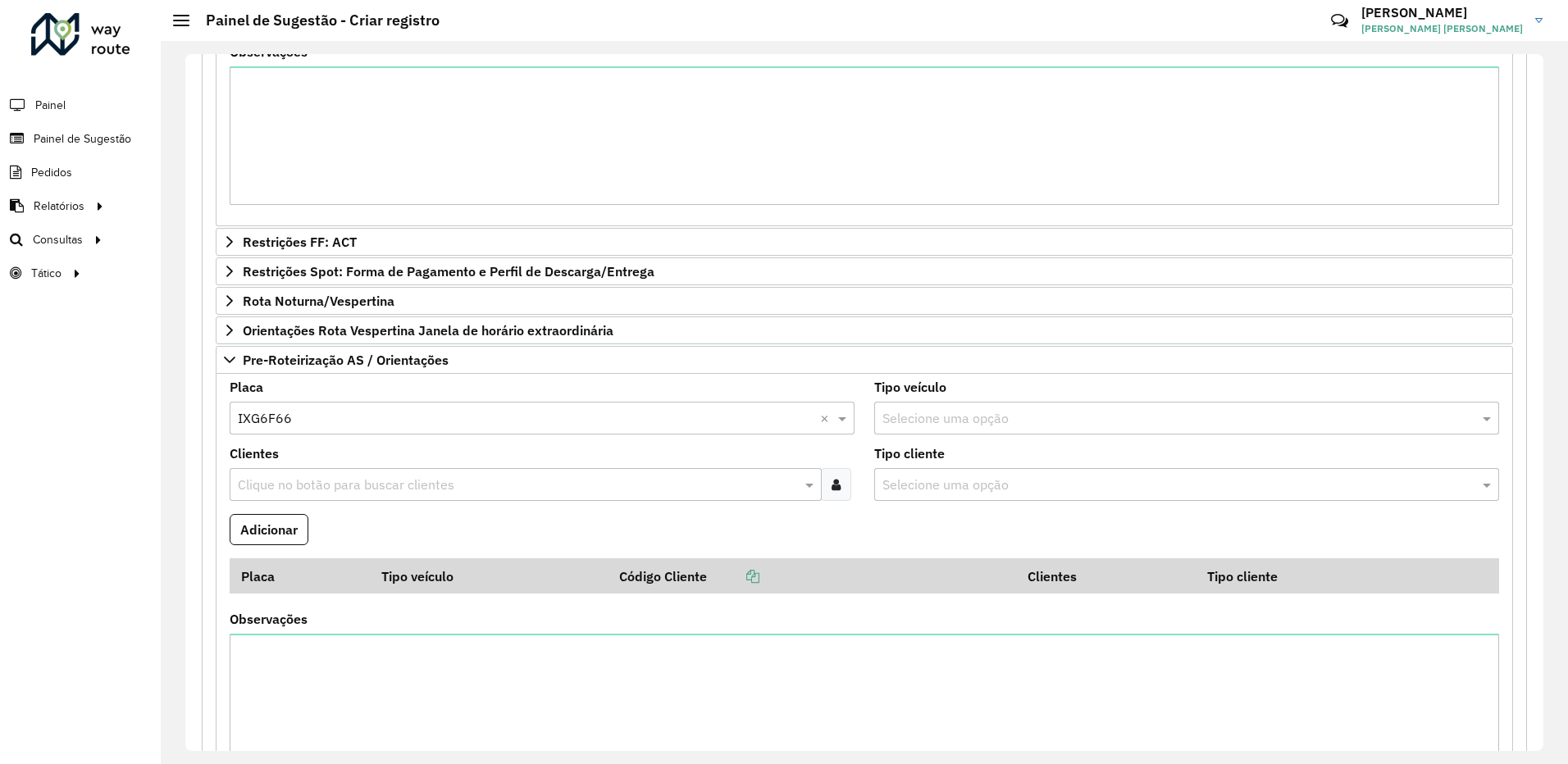
click at [383, 480] on input "text" at bounding box center [517, 486] width 568 height 20
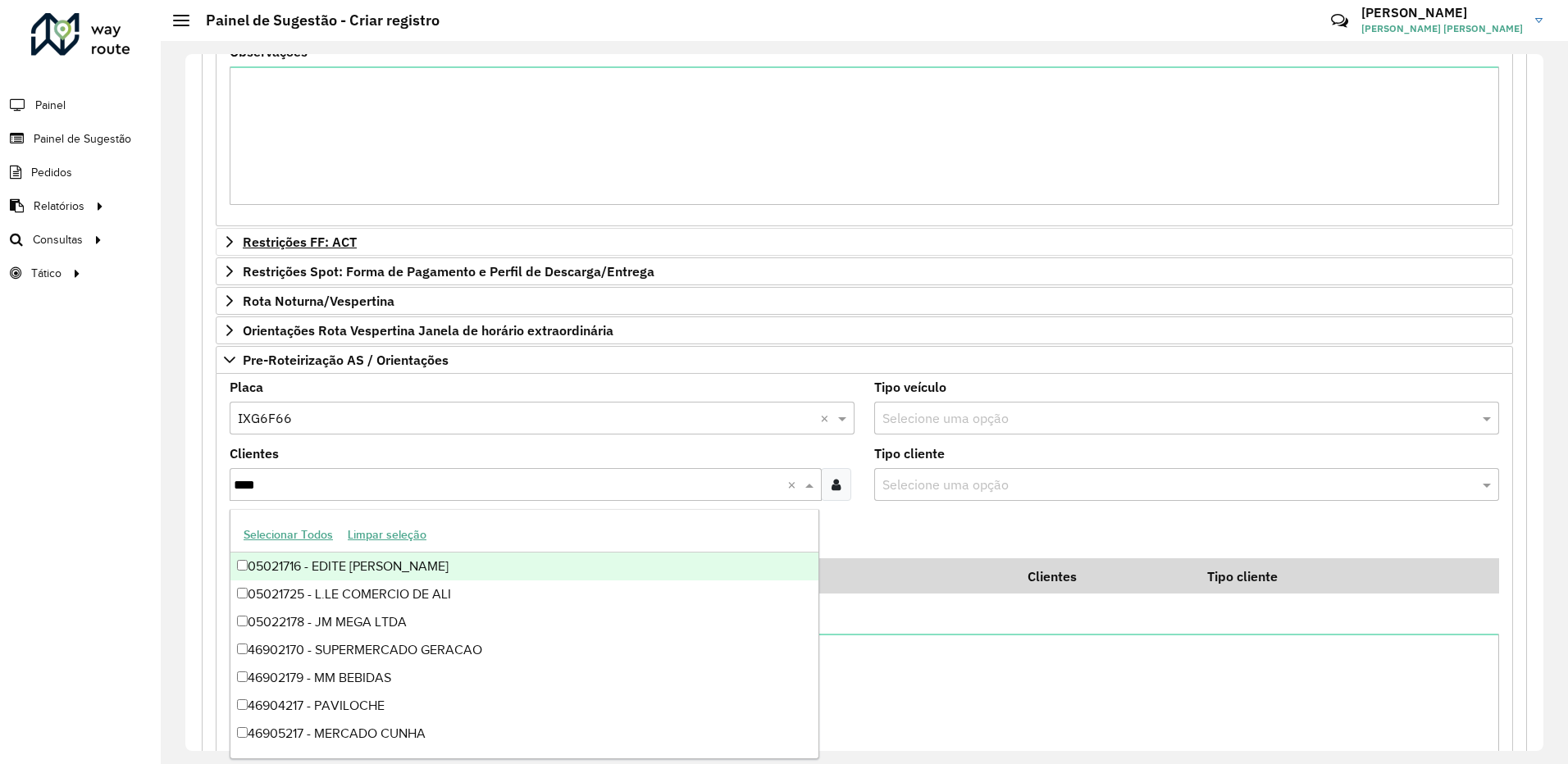
type input "*****"
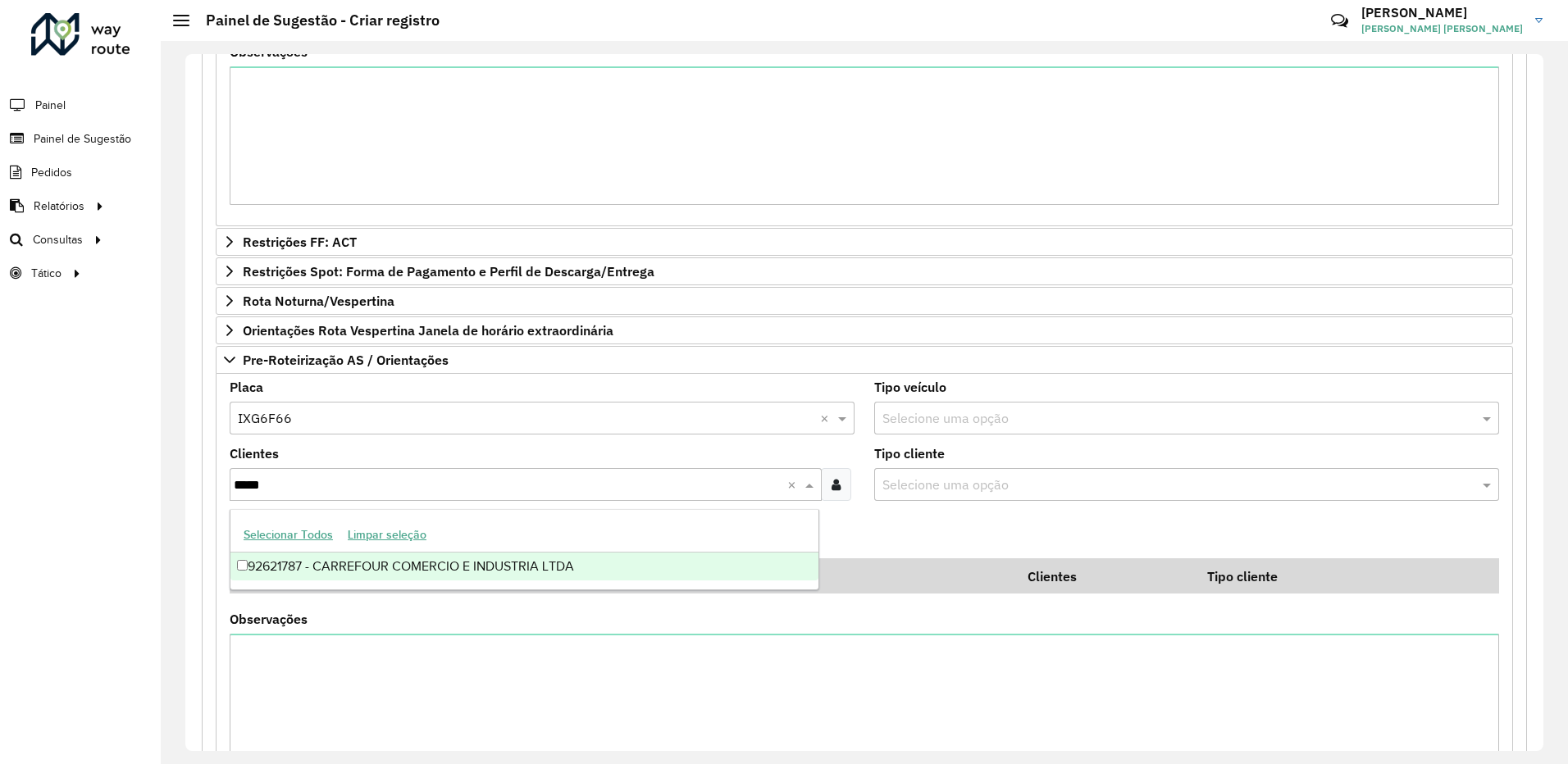
click at [740, 559] on div "92621787 - CARREFOUR COMERCIO E INDUSTRIA LTDA" at bounding box center [524, 567] width 588 height 28
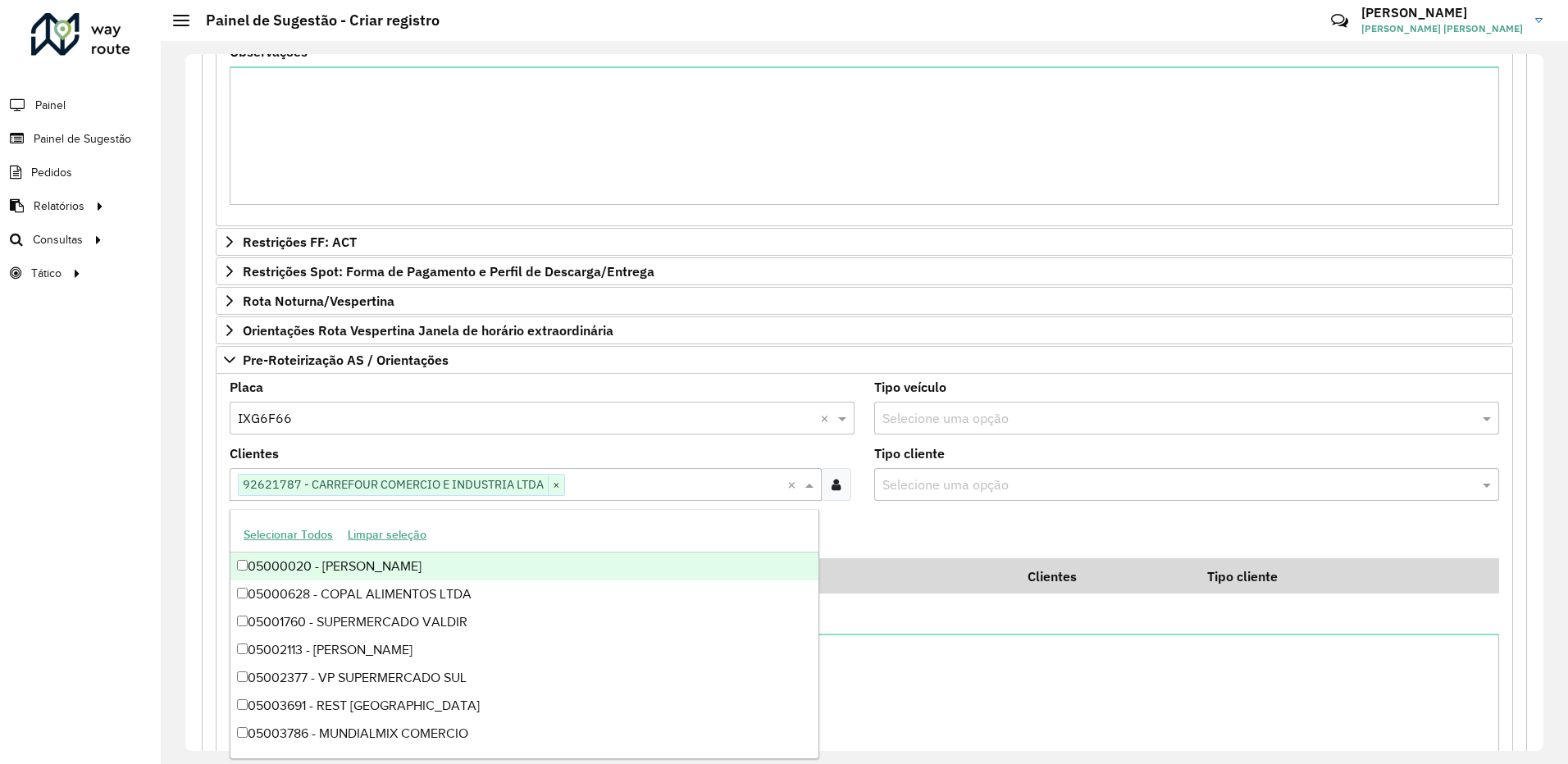
click at [948, 520] on formly-field "Adicionar" at bounding box center [864, 535] width 1289 height 44
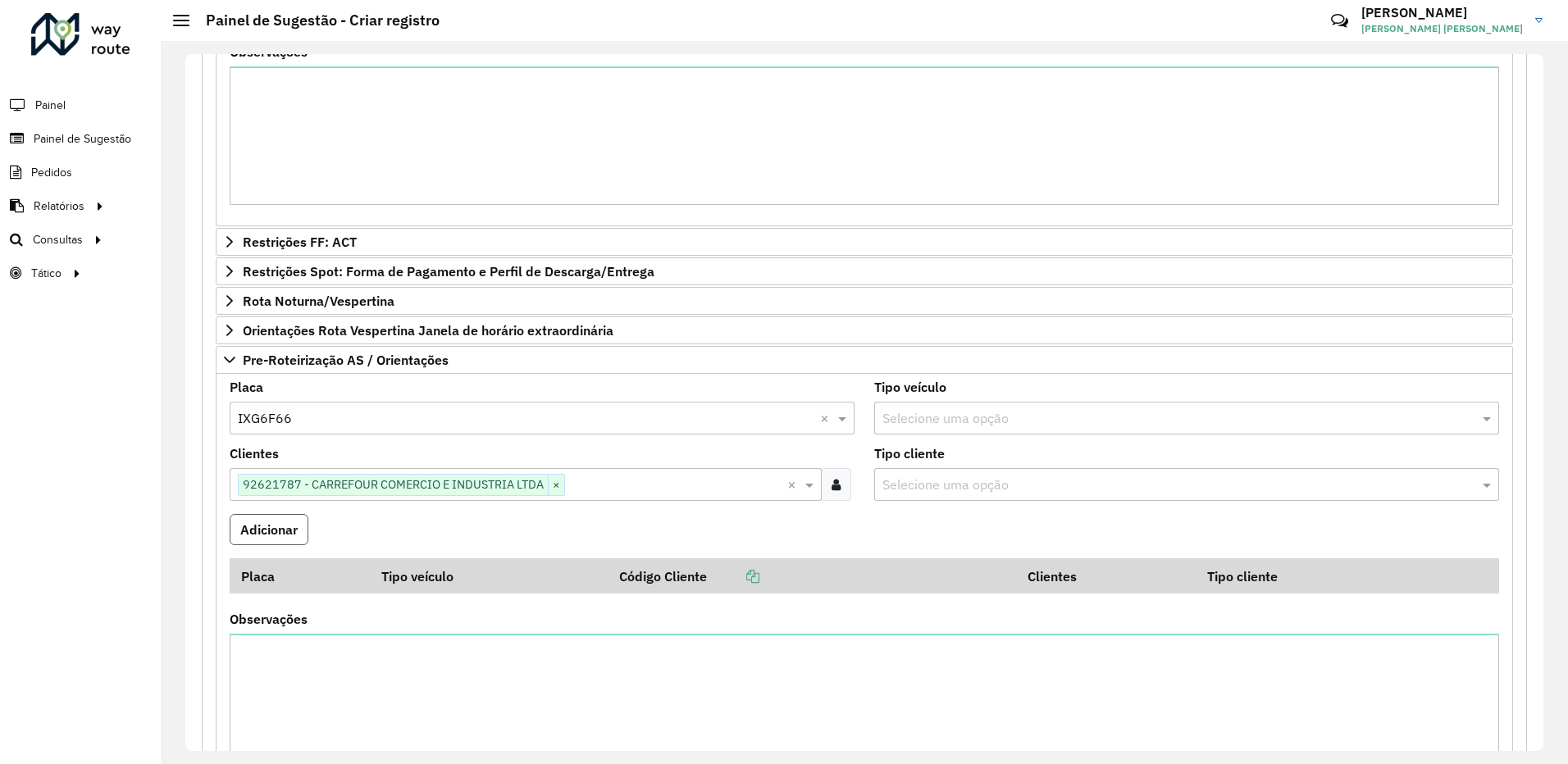
click at [264, 532] on button "Adicionar" at bounding box center [269, 529] width 79 height 31
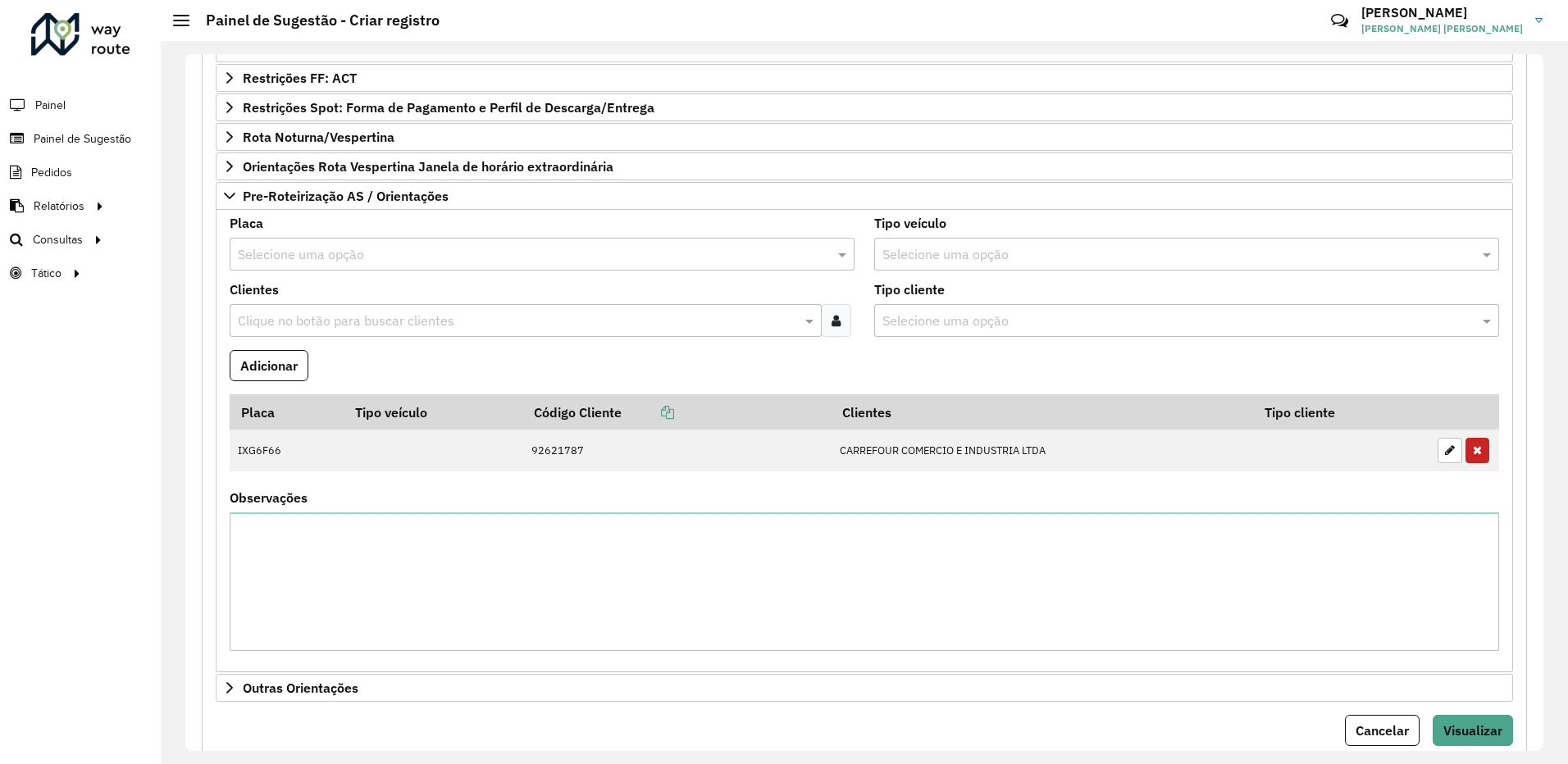
scroll to position [1142, 0]
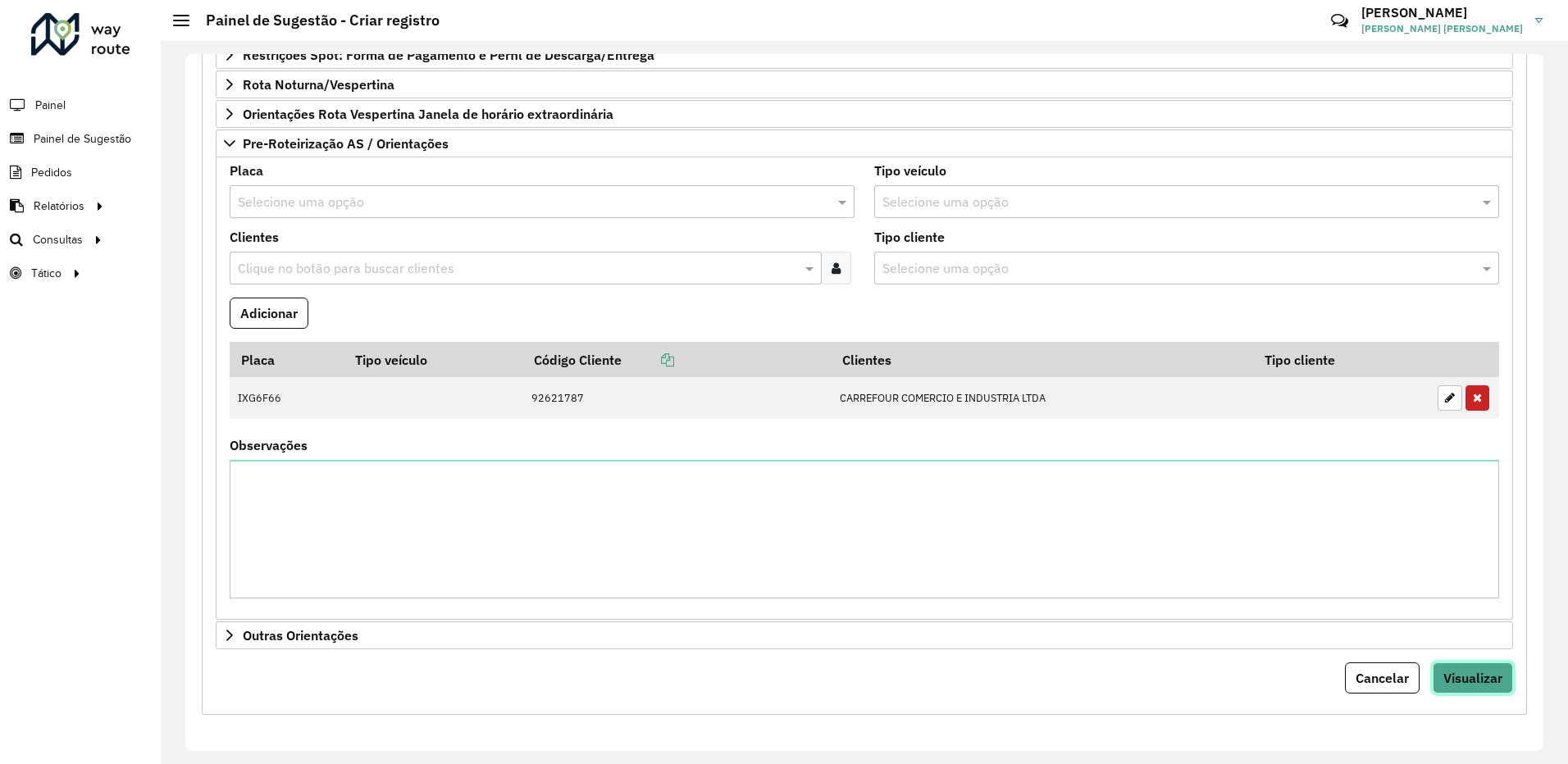
drag, startPoint x: 1460, startPoint y: 663, endPoint x: 1476, endPoint y: 663, distance: 16.0
click at [1462, 663] on button "Visualizar" at bounding box center [1472, 678] width 81 height 31
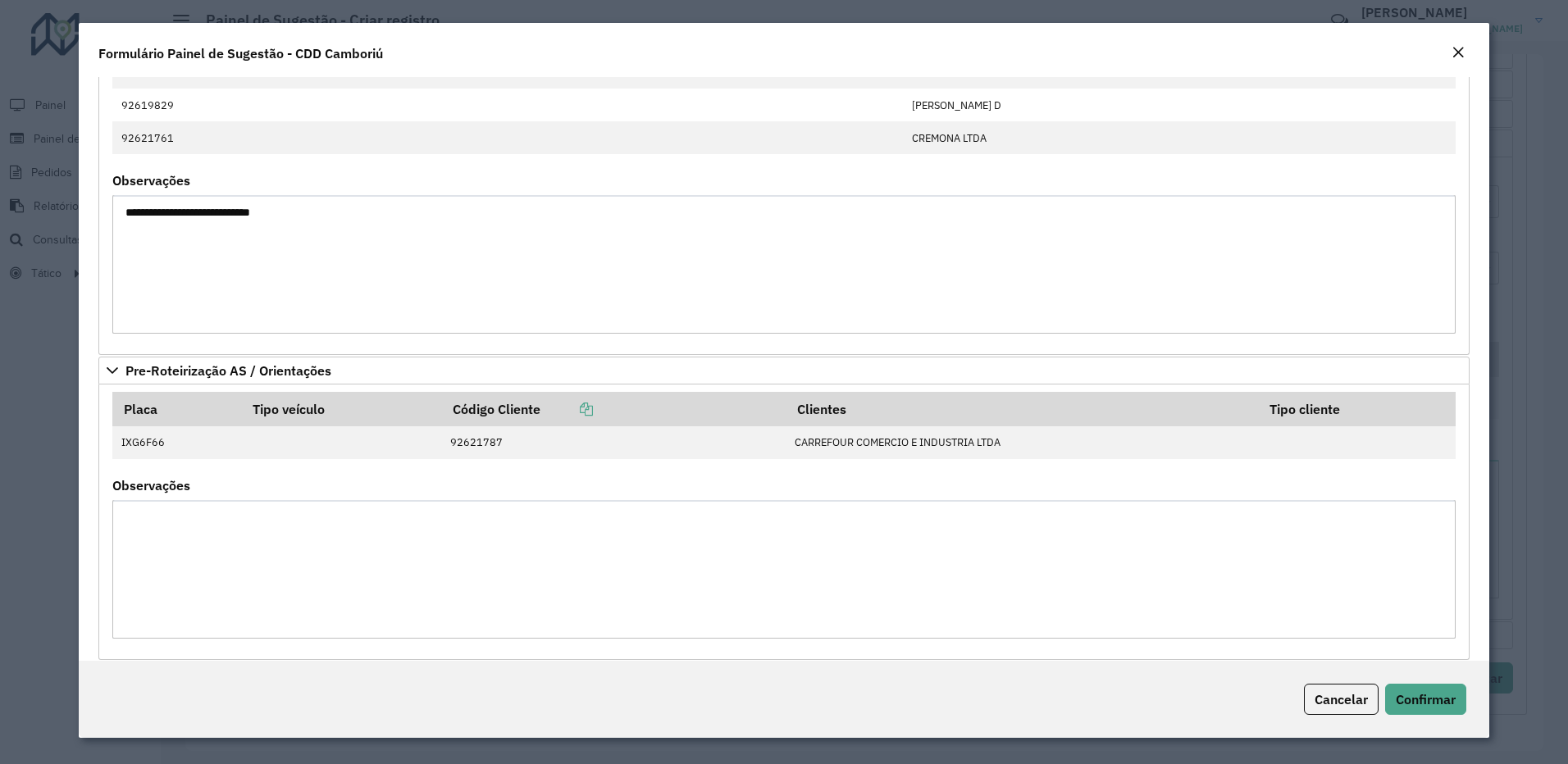
scroll to position [185, 0]
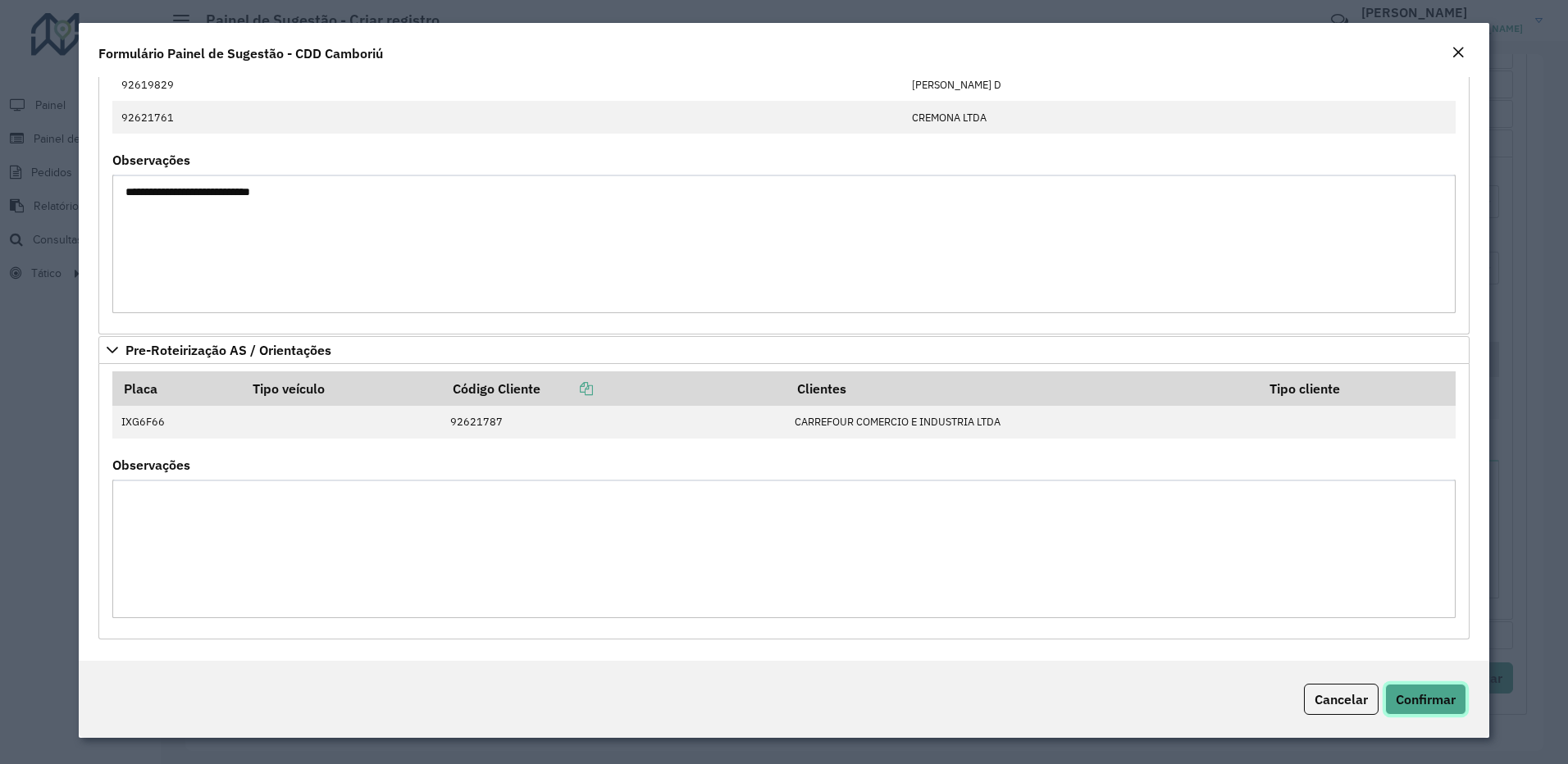
click at [1398, 689] on button "Confirmar" at bounding box center [1426, 699] width 81 height 31
